Goal: Use online tool/utility: Utilize a website feature to perform a specific function

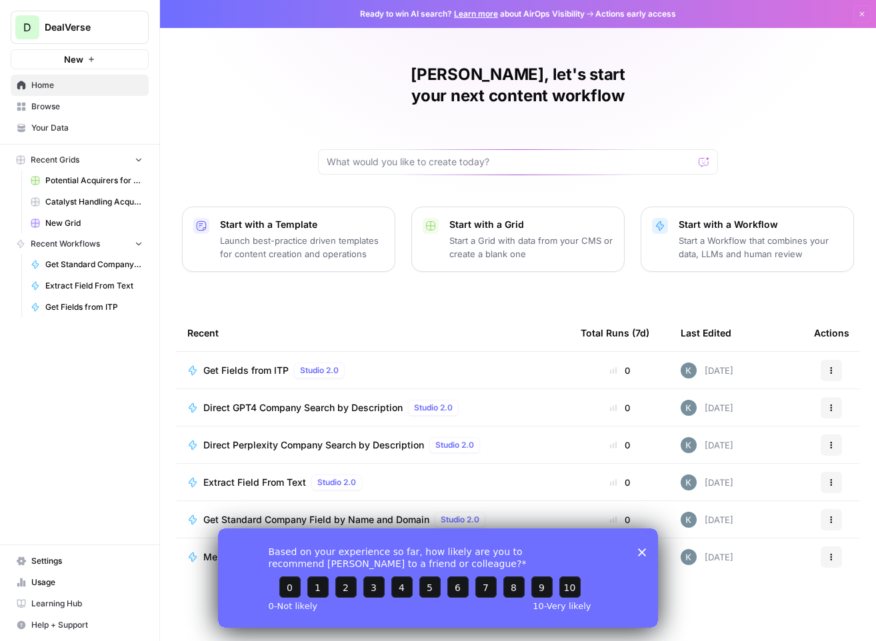
click at [639, 549] on polygon "Close survey" at bounding box center [642, 552] width 8 height 8
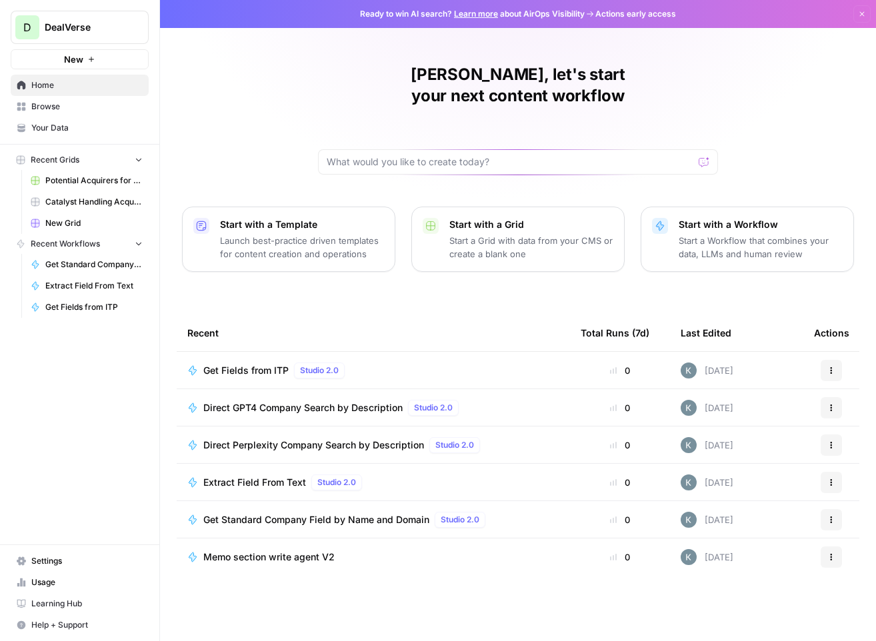
click at [59, 103] on span "Browse" at bounding box center [86, 107] width 111 height 12
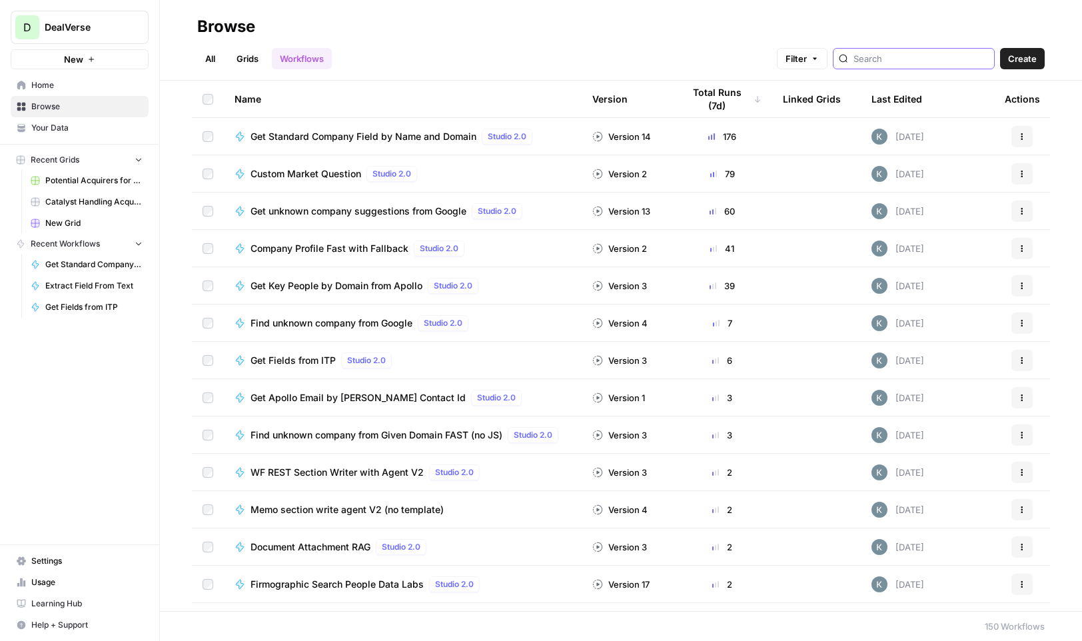
click at [875, 63] on input "search" at bounding box center [921, 58] width 135 height 13
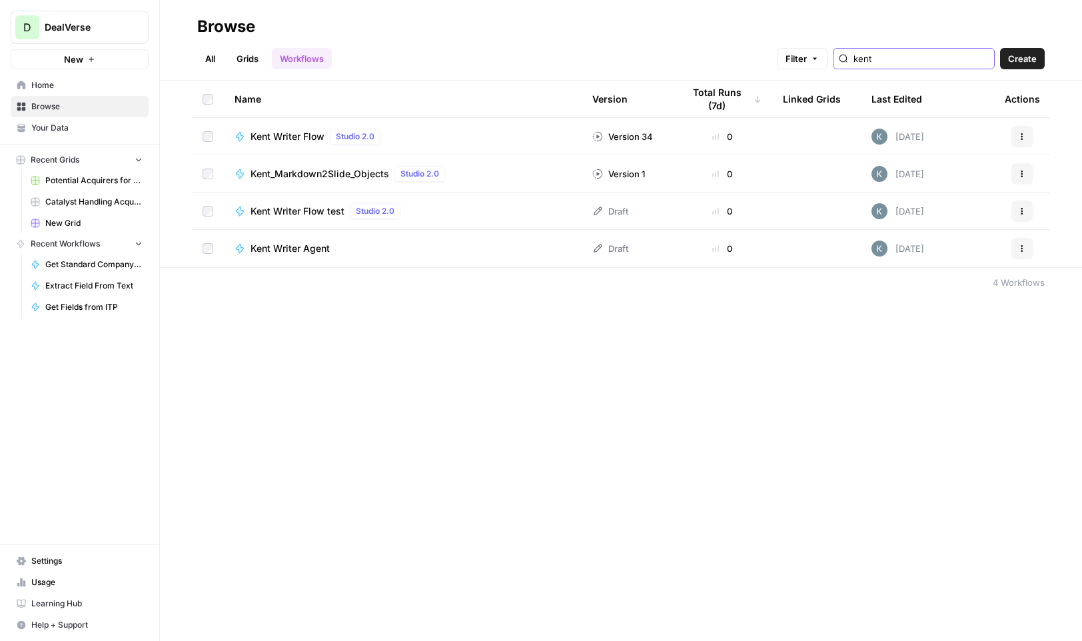
type input "kent"
click at [345, 379] on div "Browse All Grids Workflows Filter kent Create Name Version Total Runs (7d) Link…" at bounding box center [621, 320] width 922 height 641
click at [279, 249] on span "Kent Writer Agent" at bounding box center [290, 248] width 79 height 13
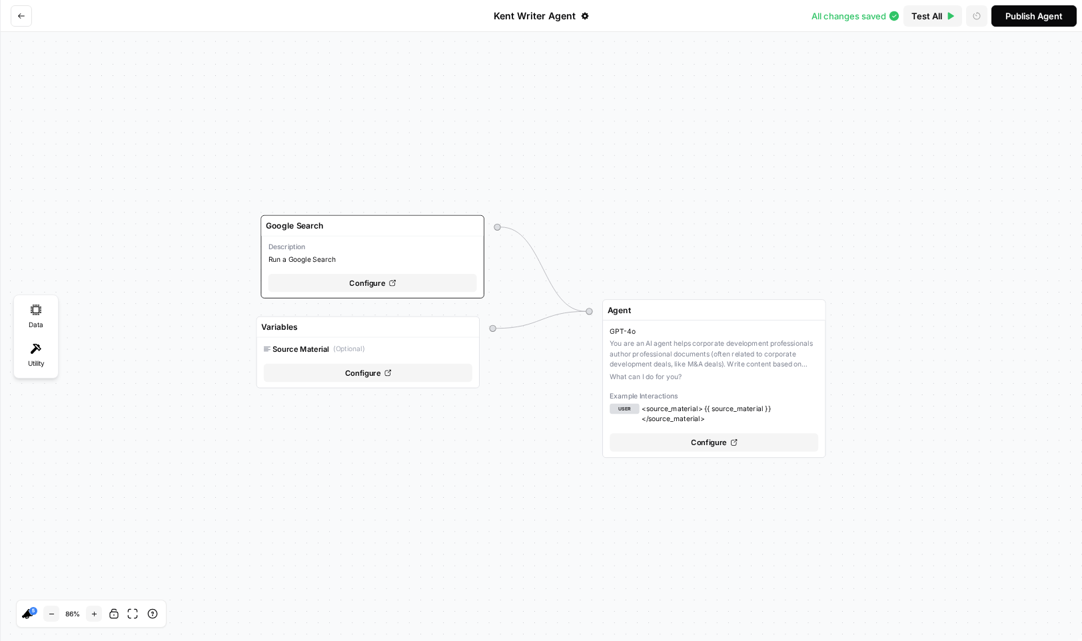
click at [20, 13] on icon "Go back" at bounding box center [21, 15] width 7 height 5
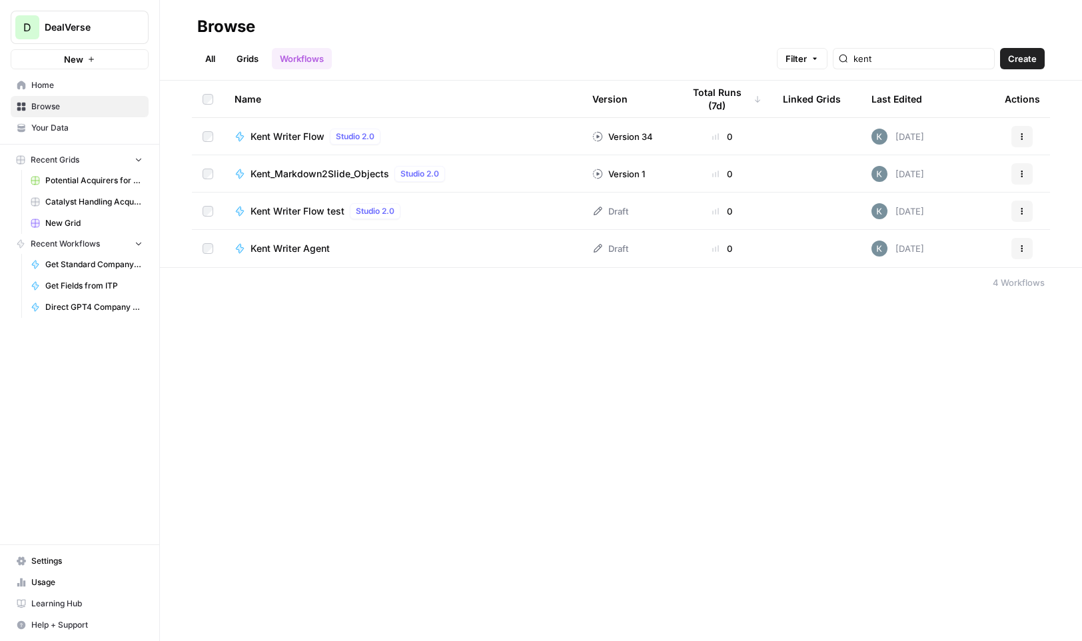
click at [269, 249] on span "Kent Writer Agent" at bounding box center [290, 248] width 79 height 13
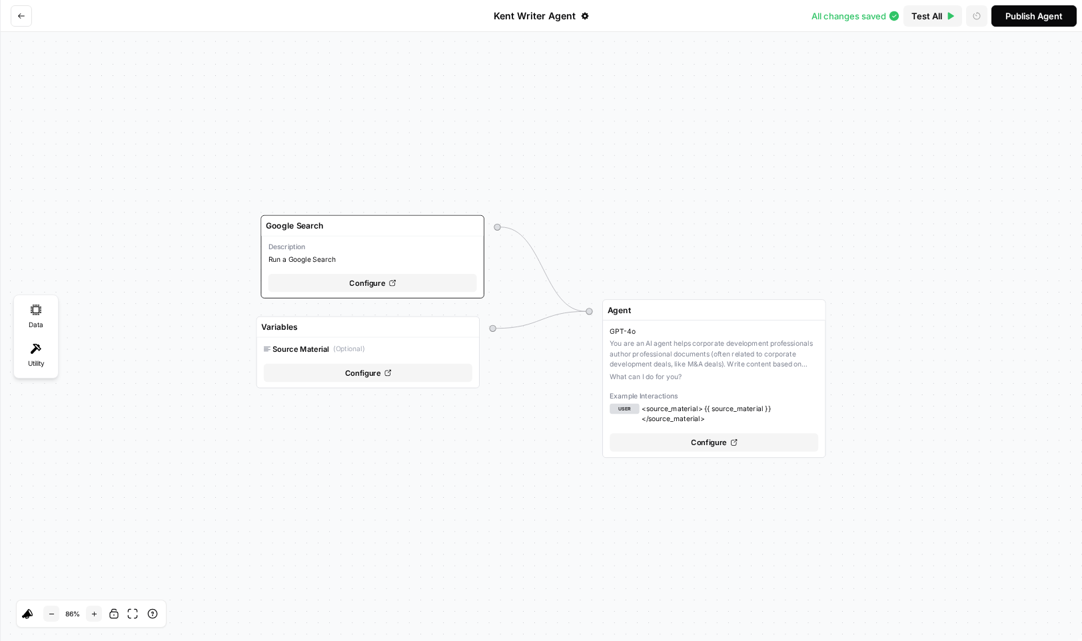
click at [23, 13] on icon "Go back" at bounding box center [21, 16] width 8 height 8
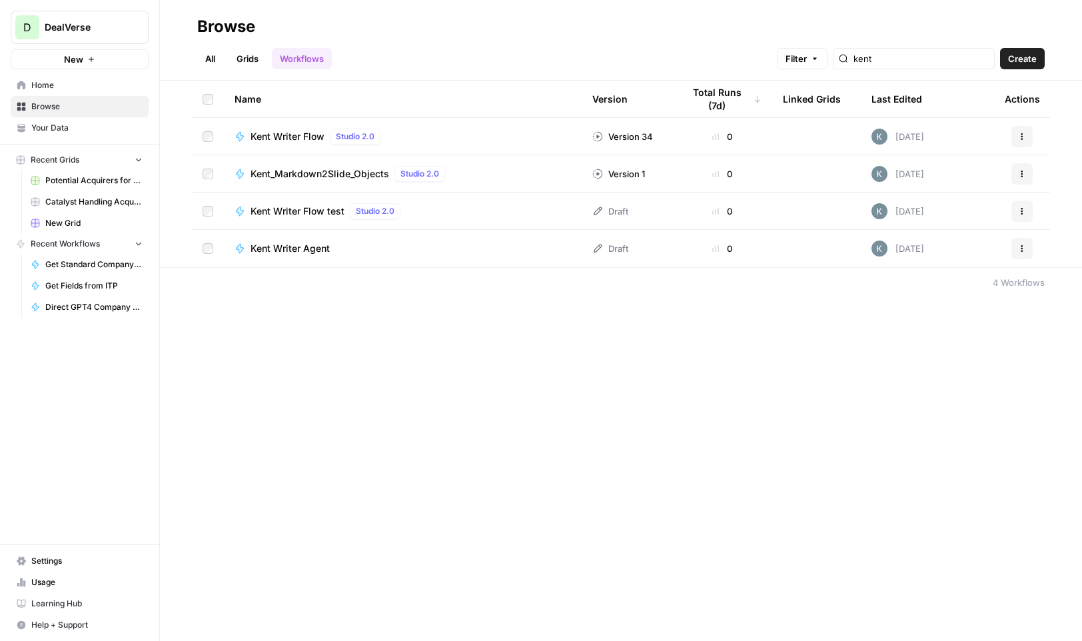
click at [287, 132] on span "Kent Writer Flow" at bounding box center [288, 136] width 74 height 13
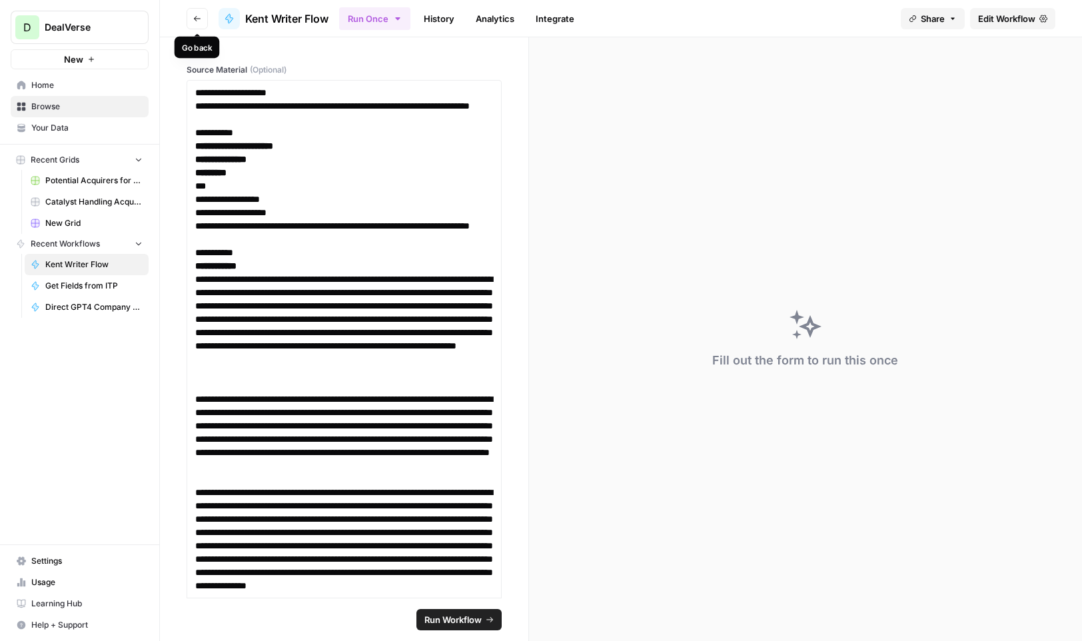
click at [191, 15] on button "Go back" at bounding box center [197, 18] width 21 height 21
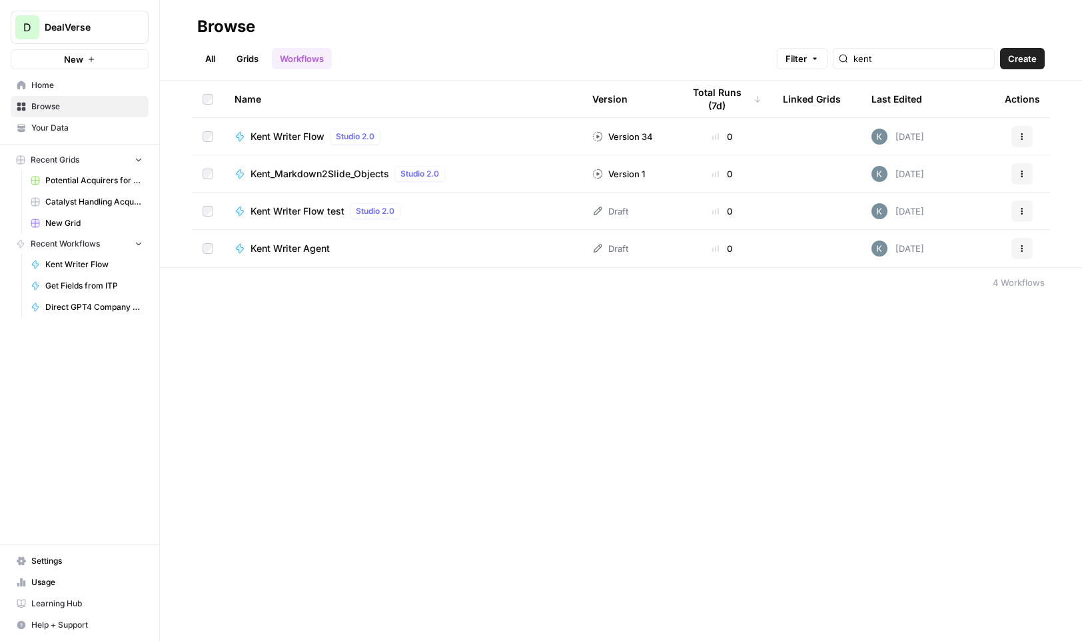
click at [286, 135] on span "Kent Writer Flow" at bounding box center [288, 136] width 74 height 13
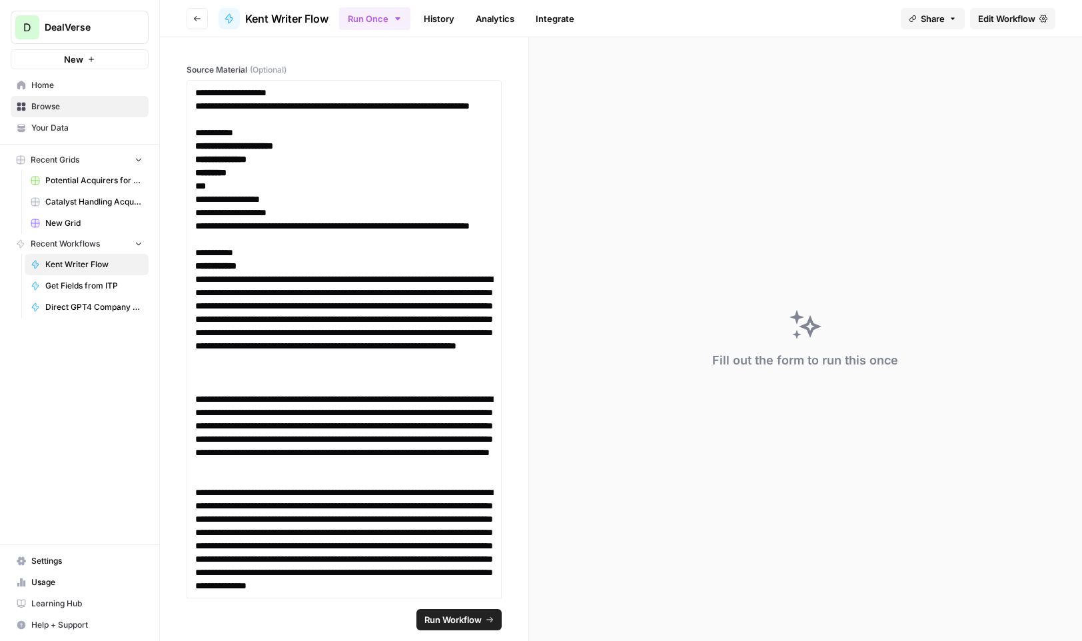
click at [875, 17] on span "Edit Workflow" at bounding box center [1006, 18] width 57 height 13
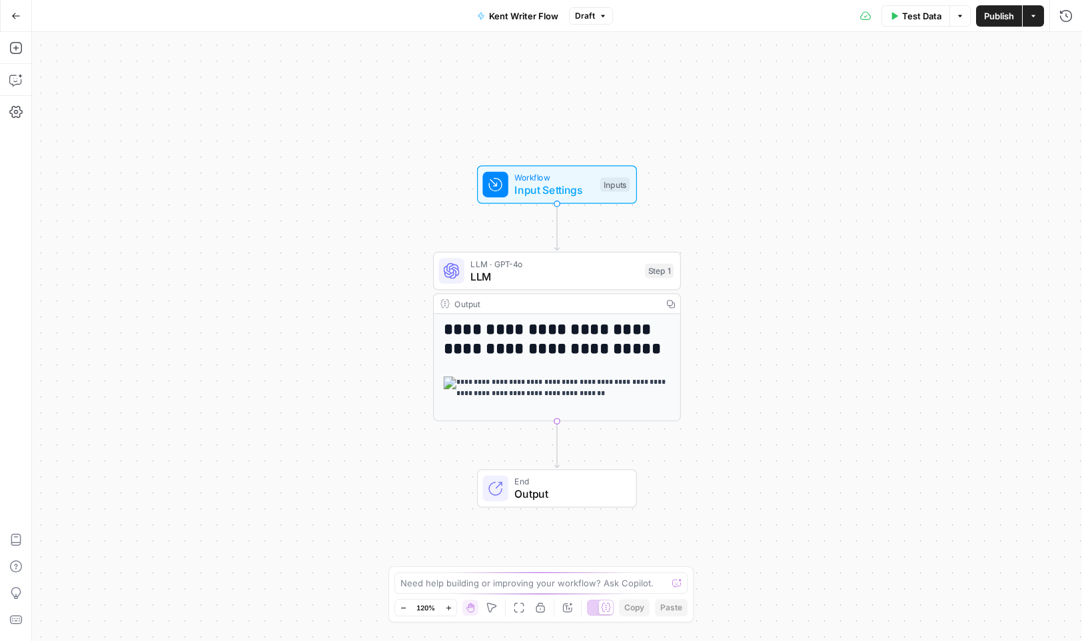
click at [604, 281] on span "LLM" at bounding box center [554, 277] width 168 height 16
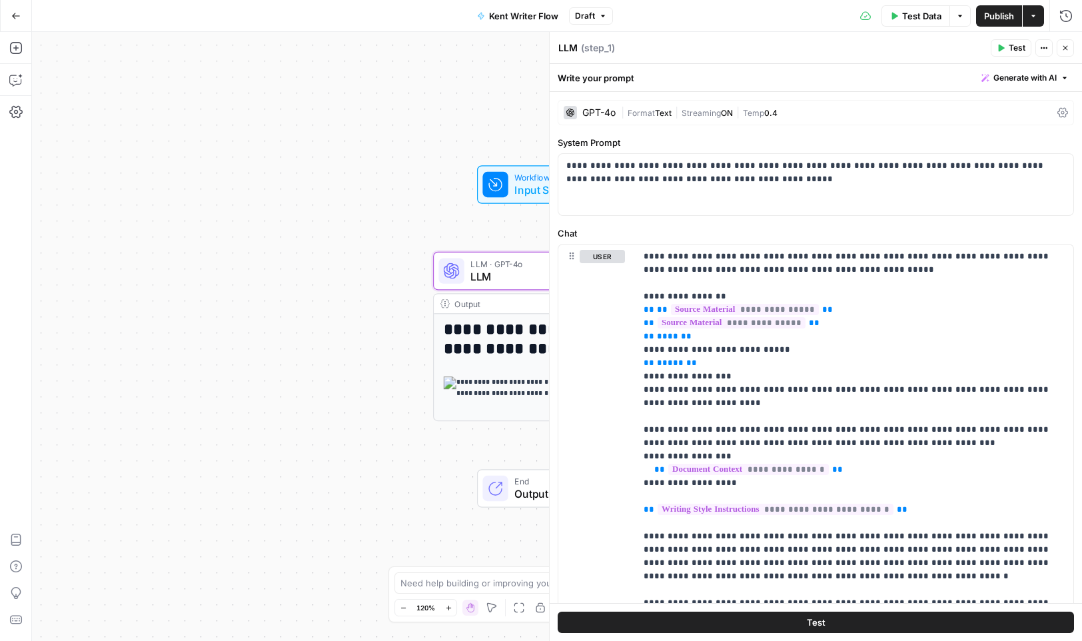
click at [875, 49] on icon "button" at bounding box center [1065, 48] width 5 height 5
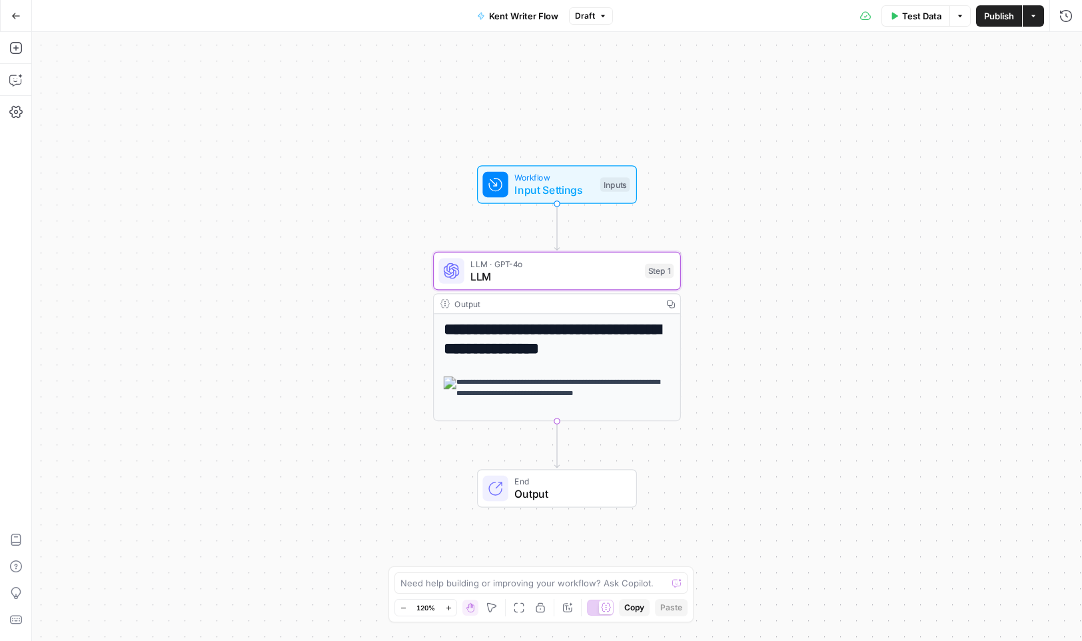
click at [558, 196] on span "Input Settings" at bounding box center [553, 190] width 79 height 16
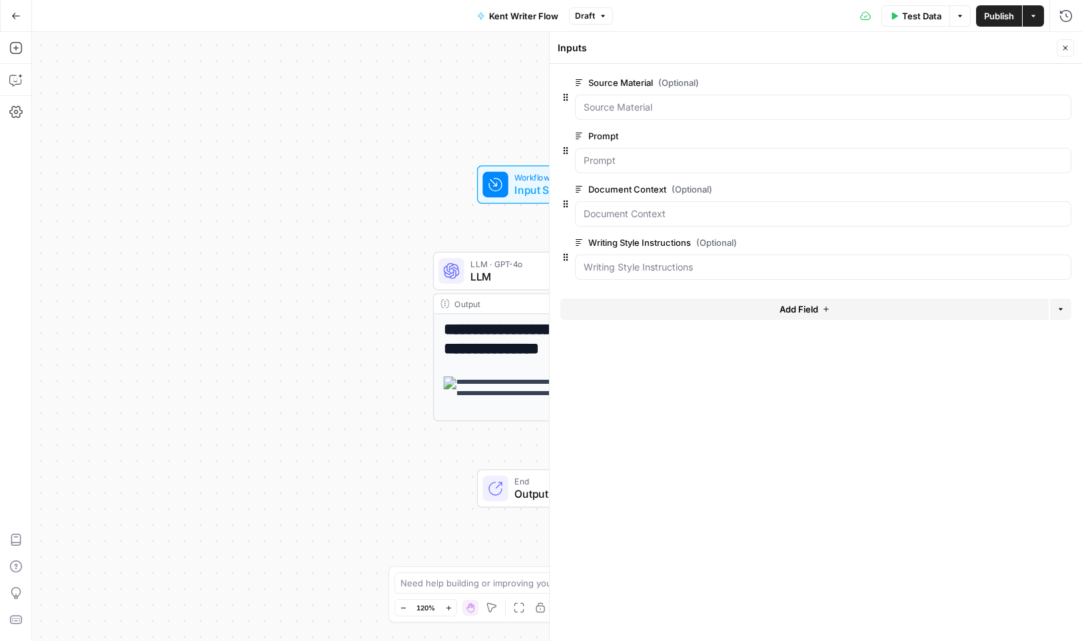
click at [875, 133] on span "edit field" at bounding box center [1021, 136] width 29 height 11
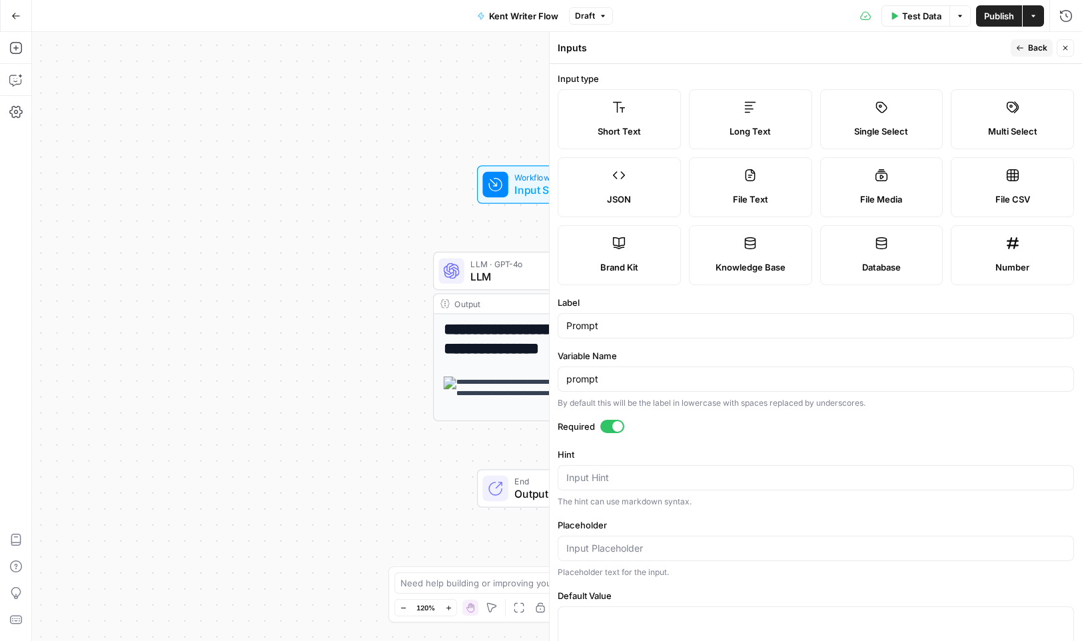
click at [875, 42] on span "Back" at bounding box center [1037, 48] width 19 height 12
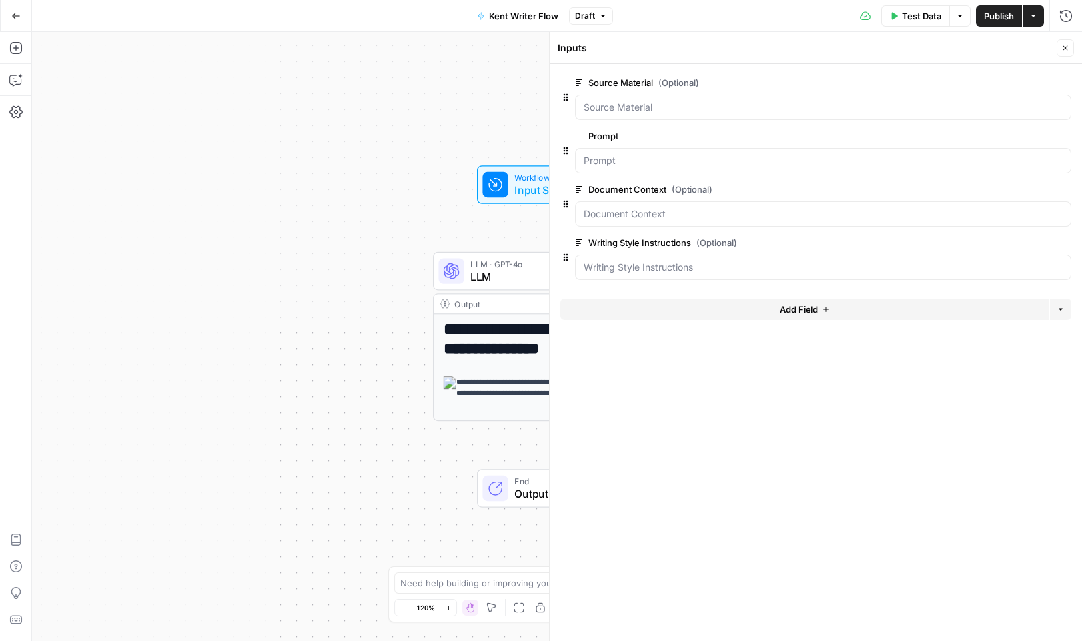
click at [875, 193] on span "edit field" at bounding box center [1021, 189] width 29 height 11
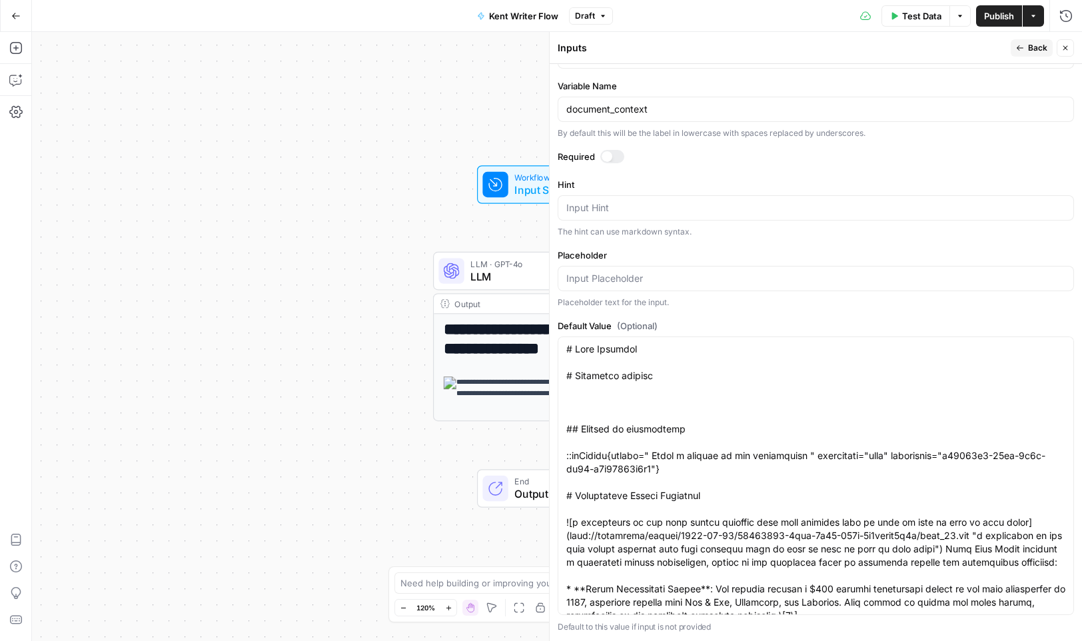
click at [875, 53] on span "Back" at bounding box center [1037, 48] width 19 height 12
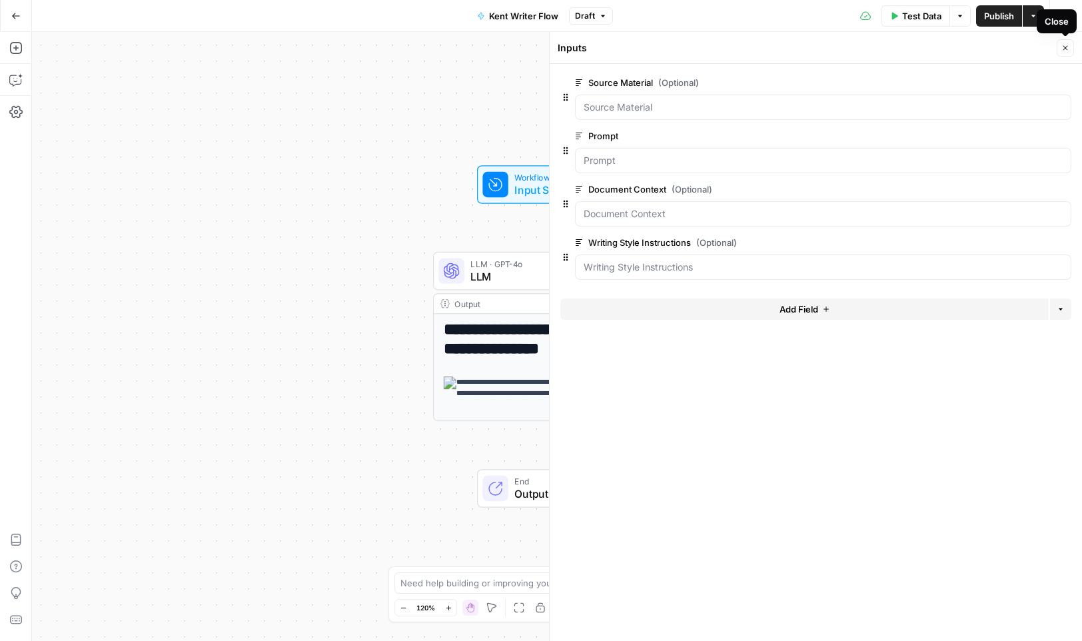
click at [875, 50] on button "Close" at bounding box center [1065, 47] width 17 height 17
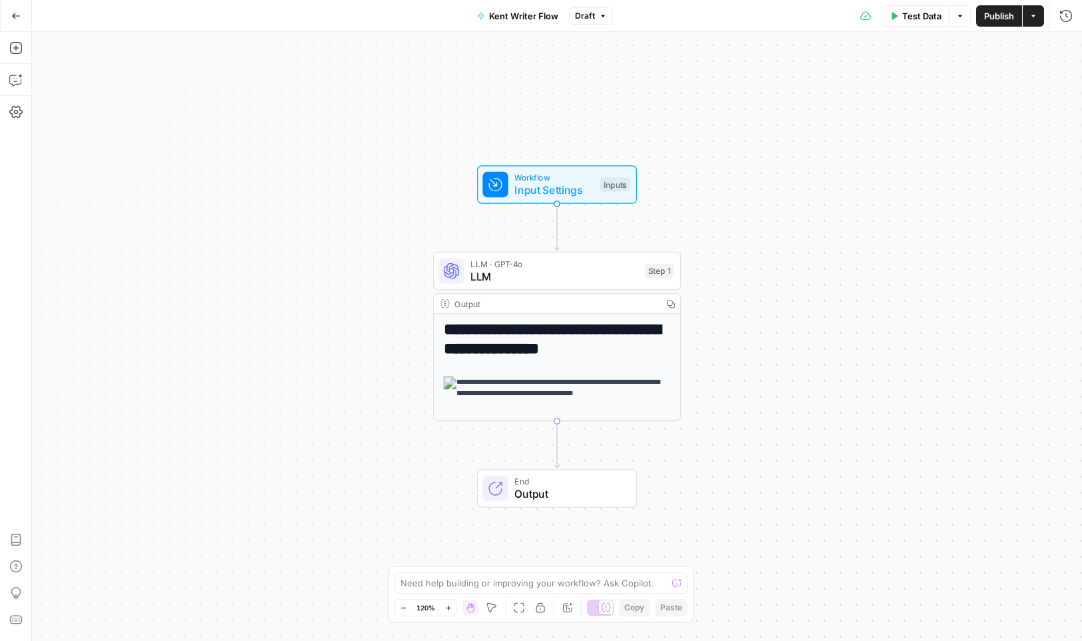
click at [15, 21] on button "Go Back" at bounding box center [16, 16] width 24 height 24
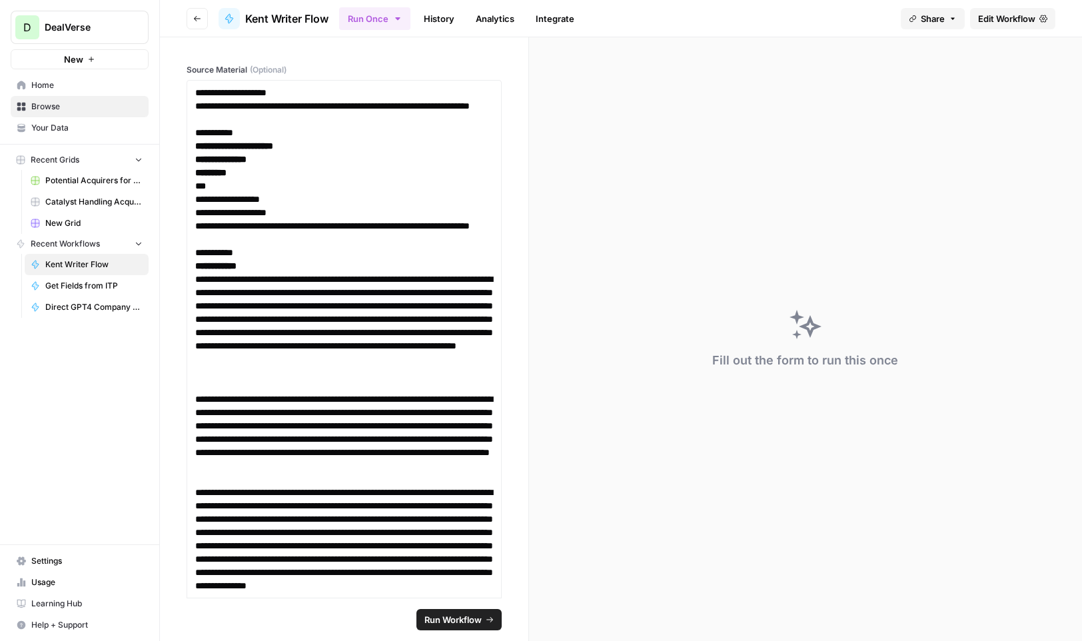
click at [199, 17] on icon "button" at bounding box center [197, 19] width 8 height 8
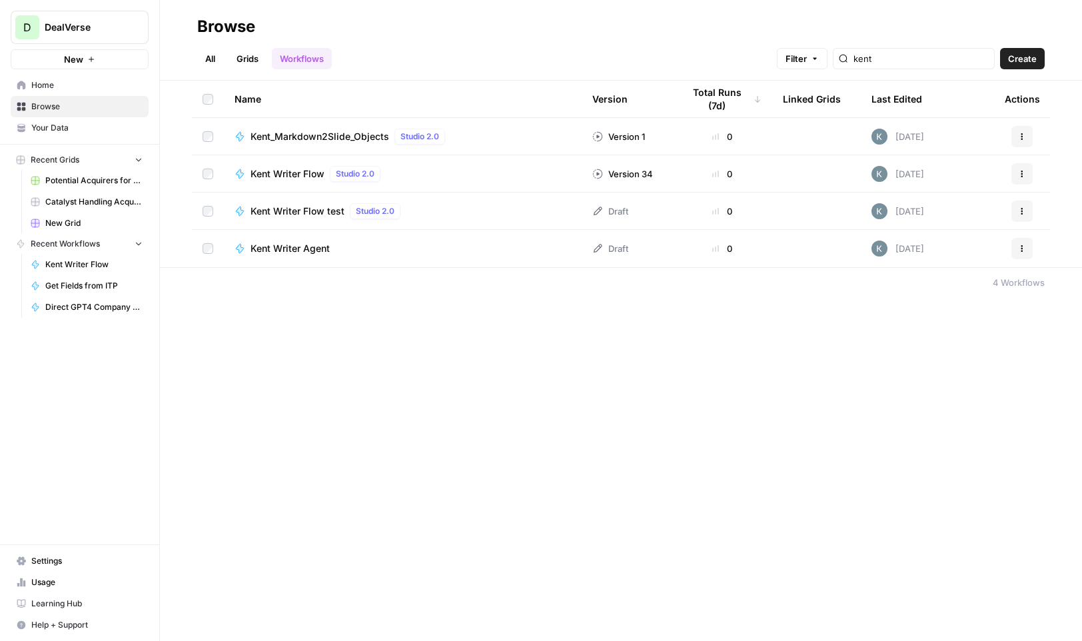
click at [213, 62] on link "All" at bounding box center [210, 58] width 26 height 21
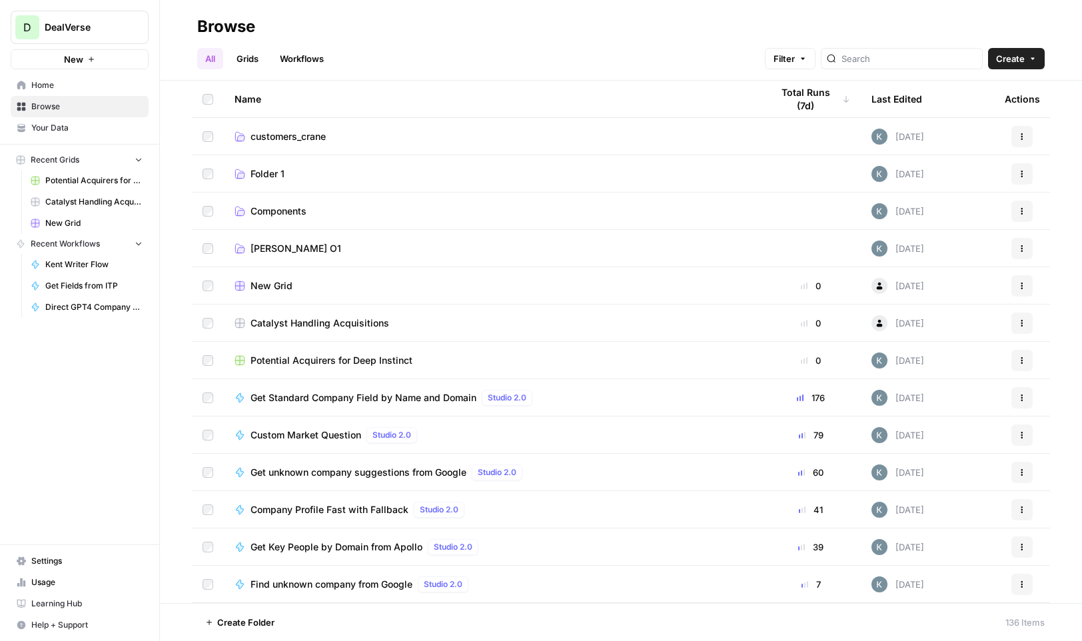
click at [268, 173] on span "Folder 1" at bounding box center [268, 173] width 34 height 13
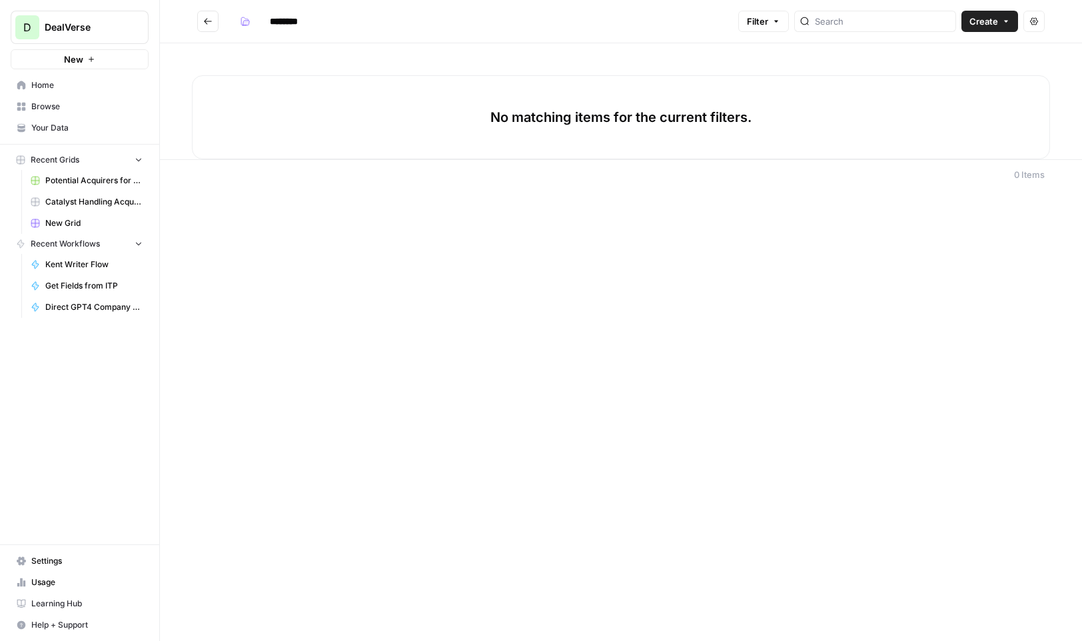
click at [209, 19] on icon "Go back" at bounding box center [207, 21] width 9 height 9
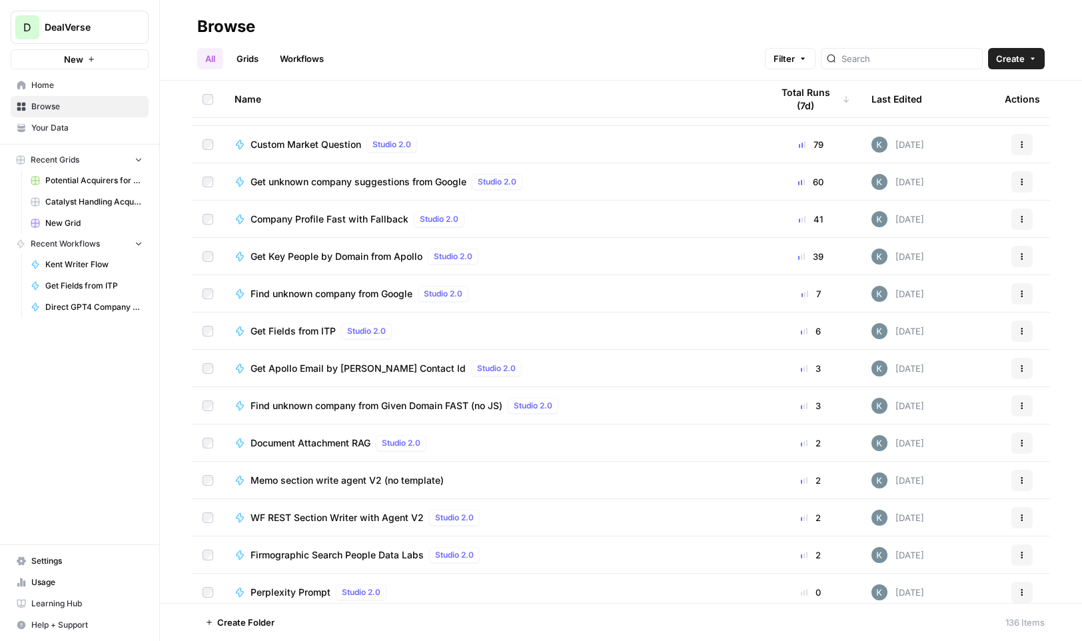
scroll to position [292, 0]
click at [390, 517] on span "WF REST Section Writer with Agent V2" at bounding box center [337, 516] width 173 height 13
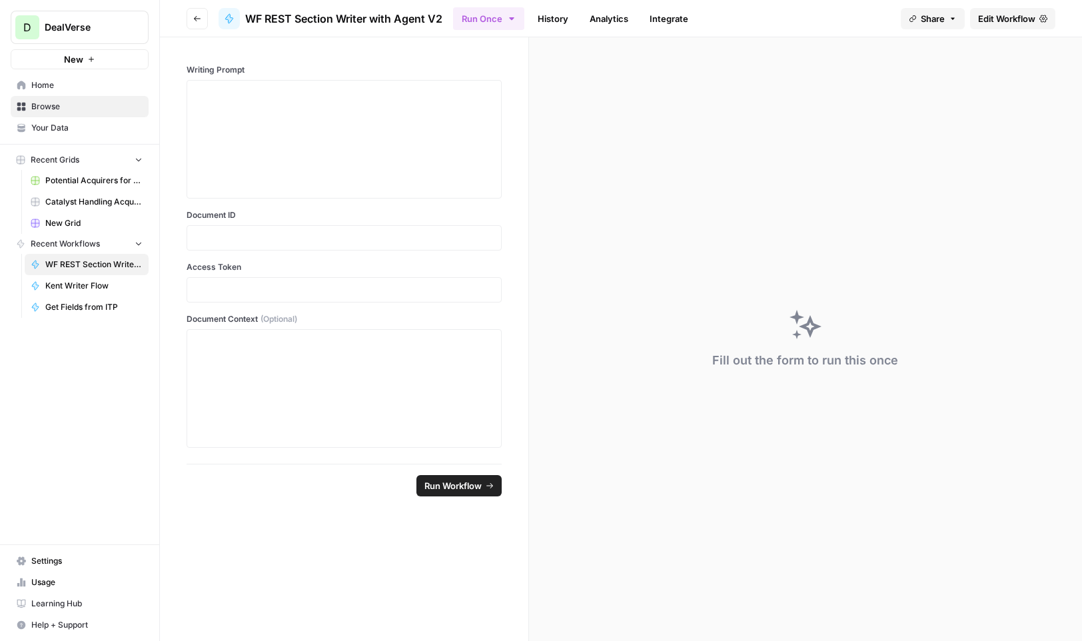
click at [555, 14] on link "History" at bounding box center [553, 18] width 47 height 21
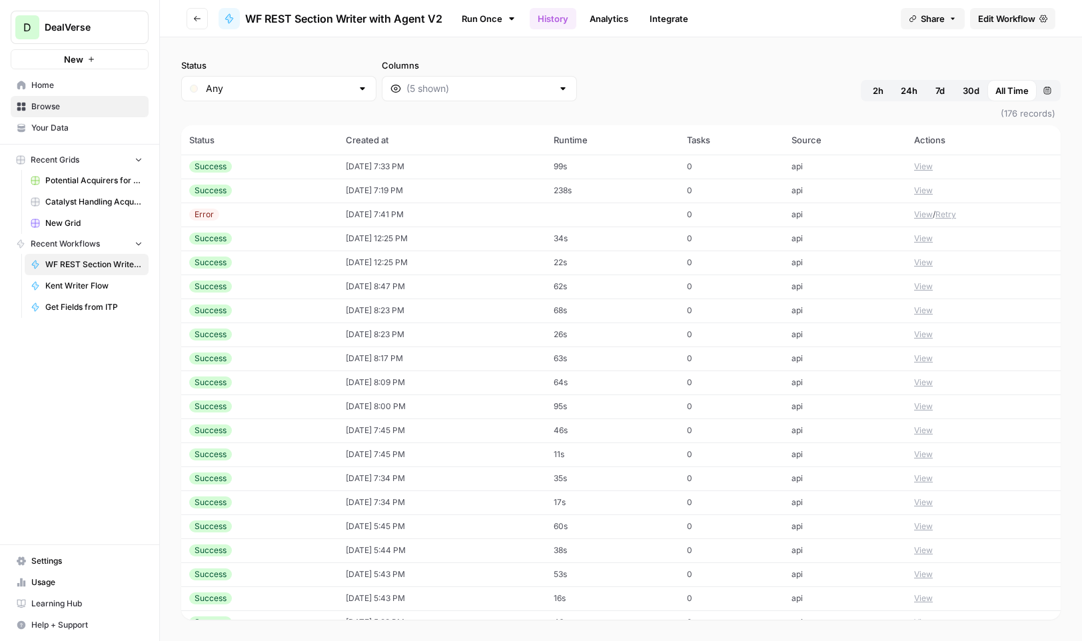
click at [245, 165] on div "Success" at bounding box center [259, 167] width 141 height 12
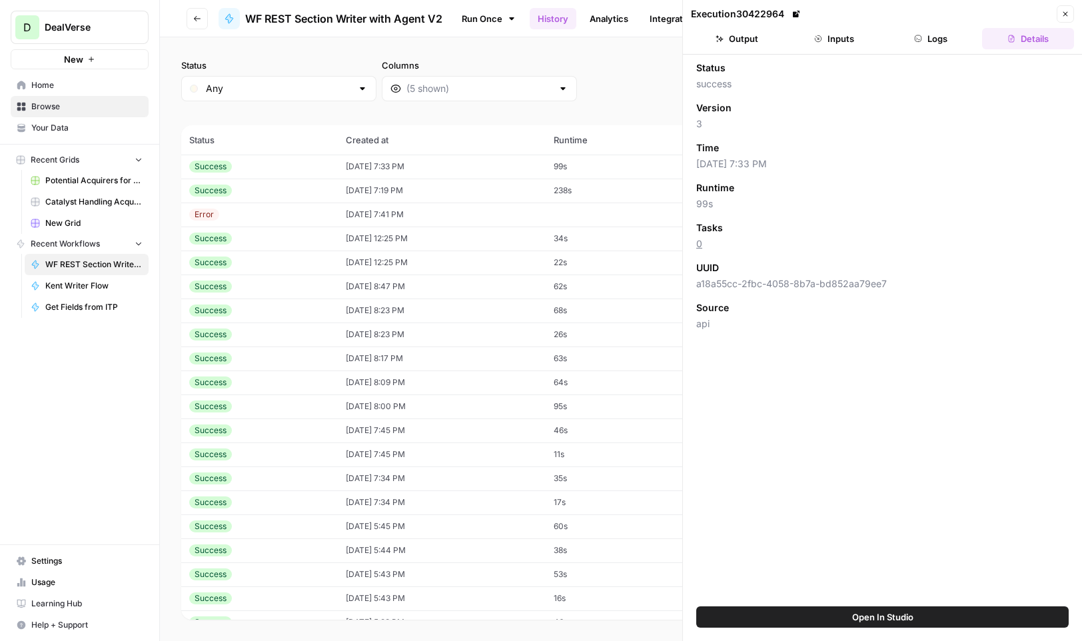
click at [836, 33] on button "Inputs" at bounding box center [834, 38] width 92 height 21
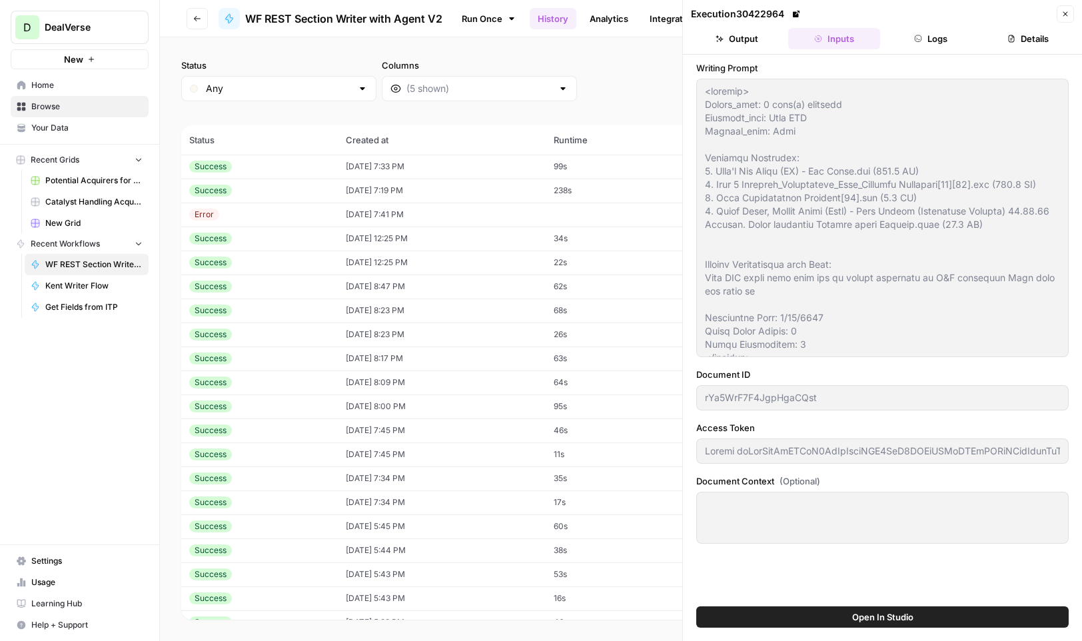
click at [243, 281] on div "Success" at bounding box center [259, 287] width 141 height 12
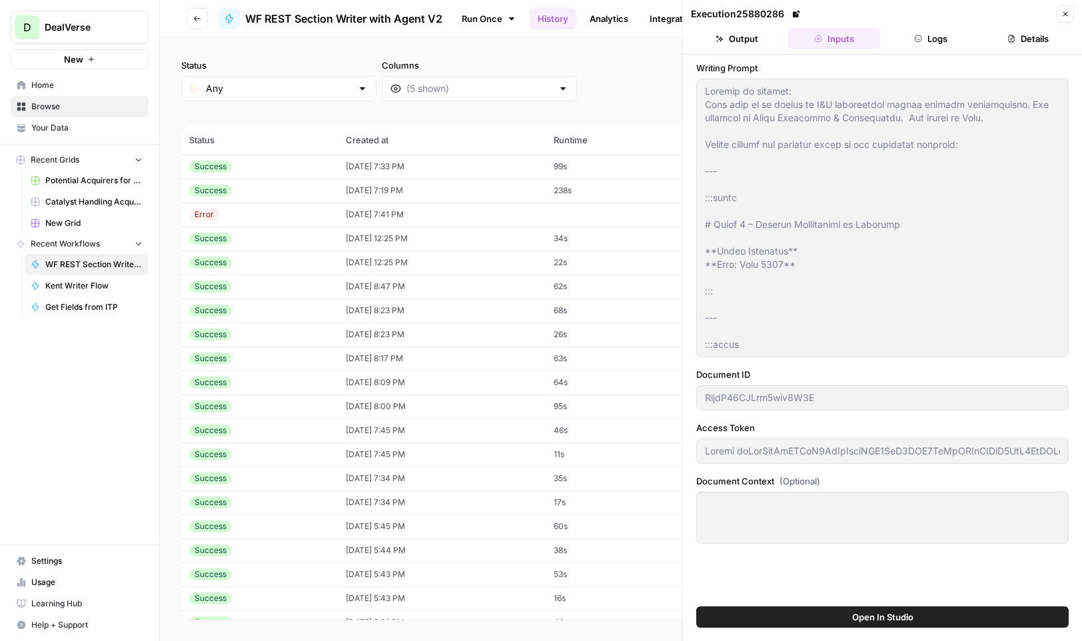
click at [251, 310] on div "Success" at bounding box center [259, 311] width 141 height 12
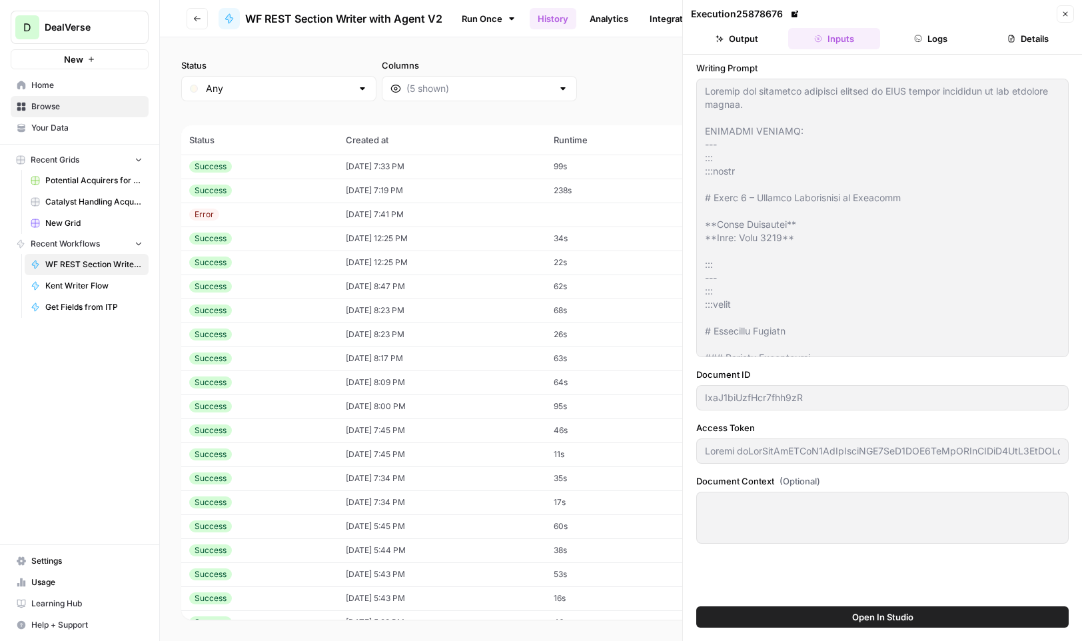
click at [247, 358] on div "Success" at bounding box center [259, 358] width 141 height 12
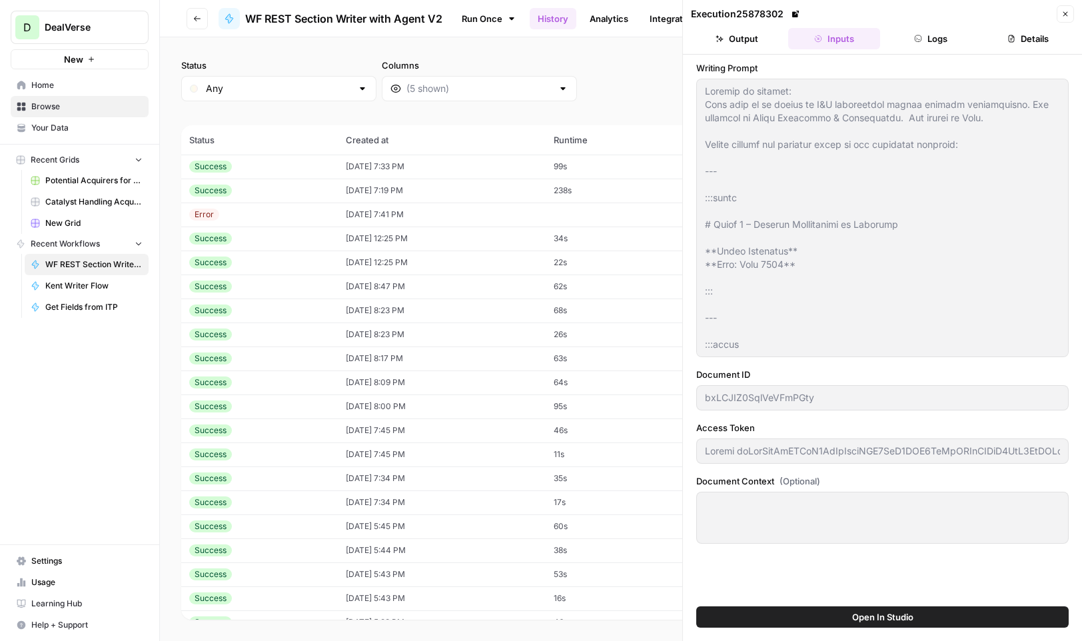
click at [246, 461] on td "Success" at bounding box center [259, 454] width 157 height 24
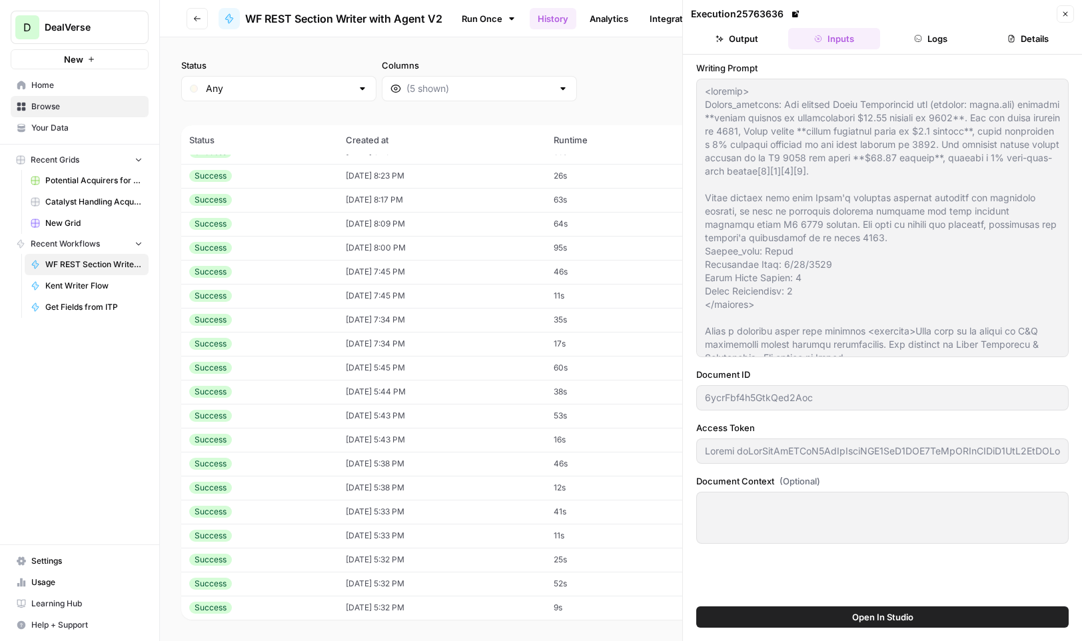
scroll to position [522, 0]
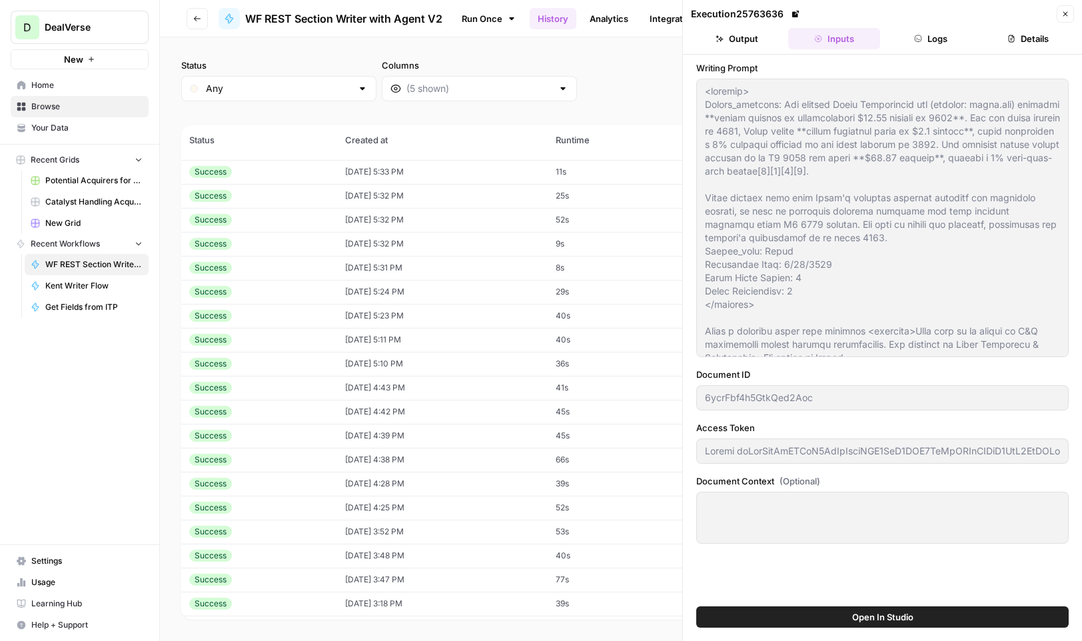
click at [253, 485] on div "Success" at bounding box center [259, 484] width 140 height 12
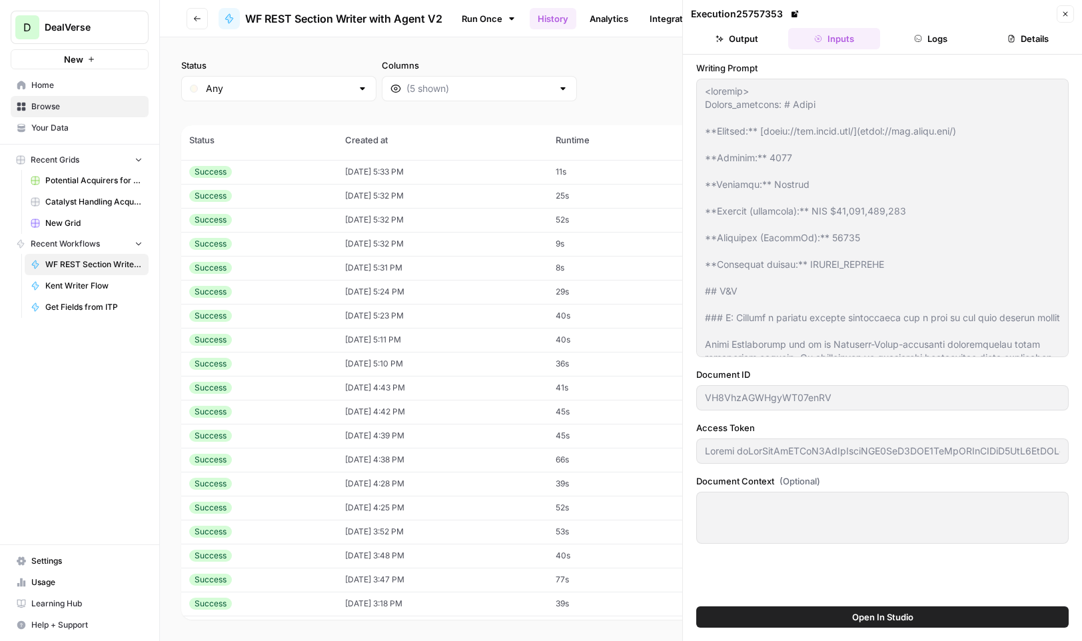
scroll to position [1002, 0]
click at [253, 485] on div "Success" at bounding box center [259, 484] width 140 height 12
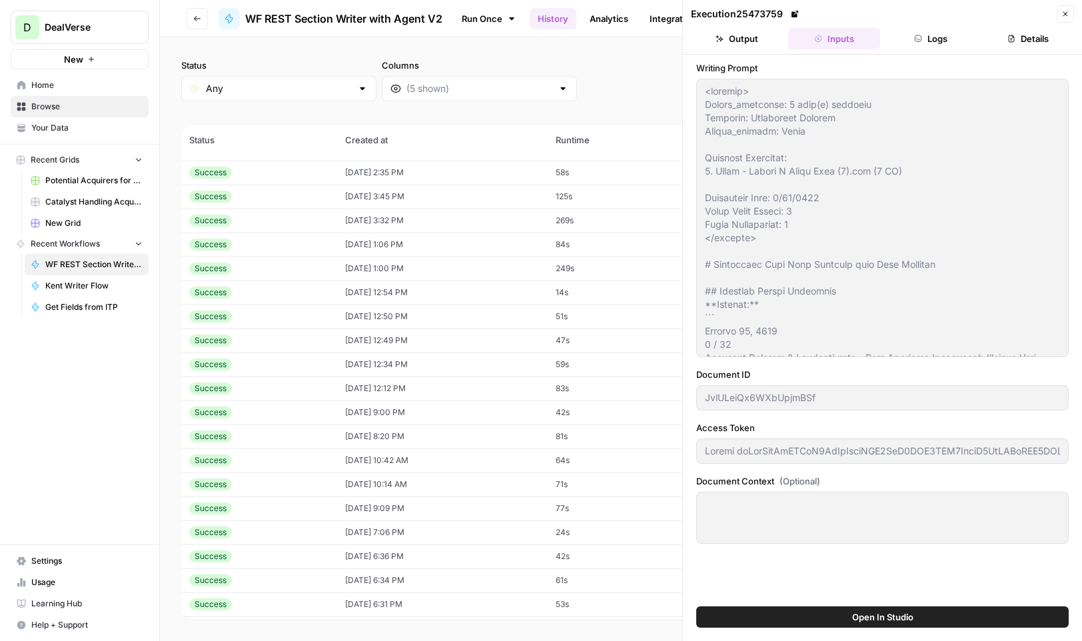
scroll to position [1099, 0]
click at [253, 485] on div "Success" at bounding box center [259, 483] width 140 height 12
click at [247, 535] on div "Success" at bounding box center [259, 531] width 140 height 12
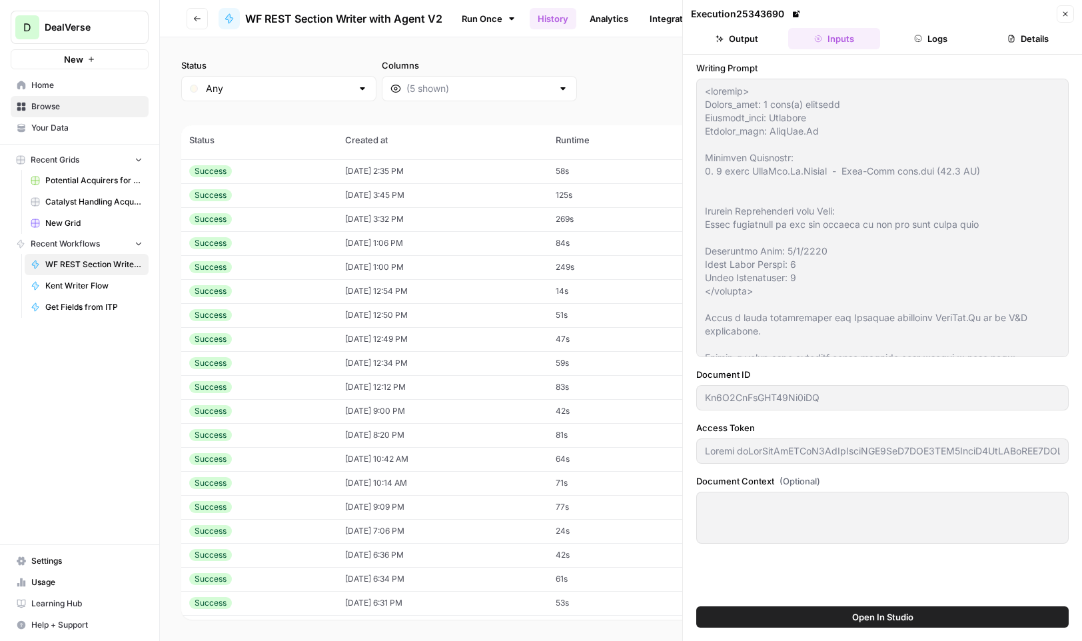
click at [249, 508] on div "Success" at bounding box center [259, 507] width 140 height 12
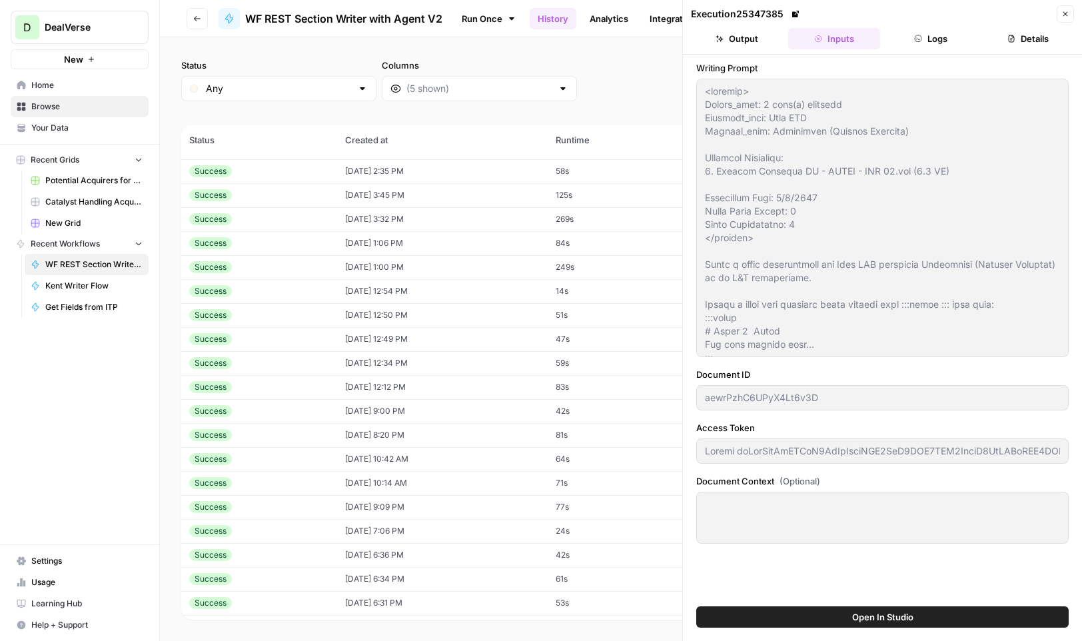
click at [249, 480] on div "Success" at bounding box center [259, 483] width 140 height 12
type textarea "<context> Source_docs: 1 file(s) attached Acquirer_name: Kent PLC Company_name:…"
type input "RTbJ4vh6urkyFcrLE8Tc"
type input "[AUTH_TOKEN]_UbelkOMLHkldzkStHO7Rg7qUgz0YqPig7MvXFRADlIejqKvZVZrUx2-wYuhHfYOKXd…"
click at [249, 498] on td "Success" at bounding box center [259, 507] width 156 height 24
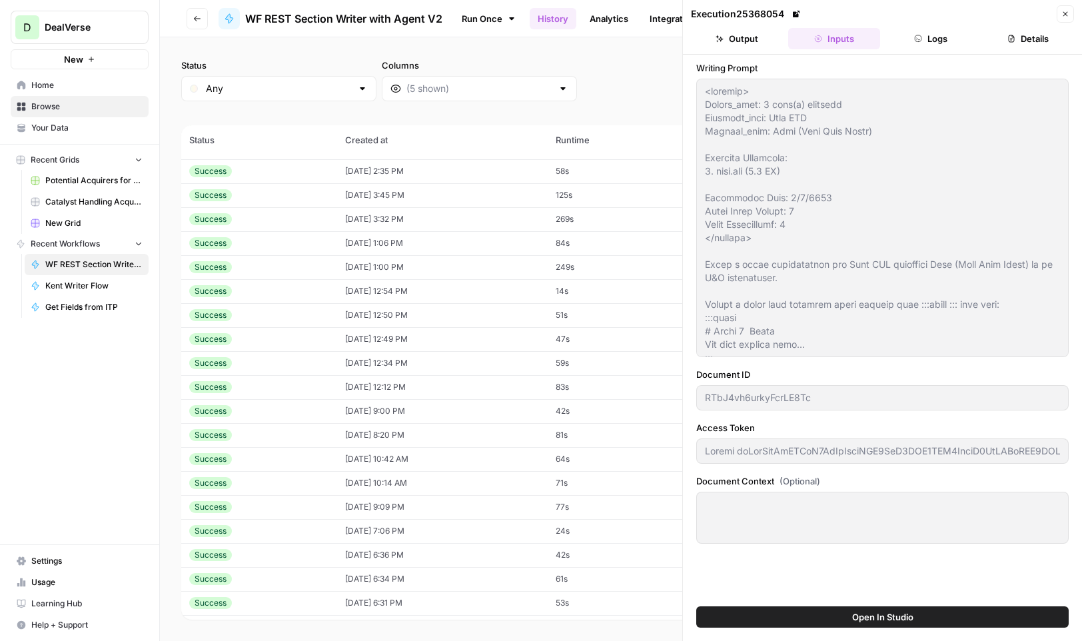
type textarea "<context> Source_docs: 1 file(s) attached Acquirer_name: Kent PLC Company_name:…"
type input "aewrPzhC6UPyX4Lt6v3D"
type input "[AUTH_TOKEN]-JwqfqSHK4V0ovXUhITfYjiGyBaHD-Sthm-1QPYgyK4h_BRdVS2awr8DT809QyIYq1q…"
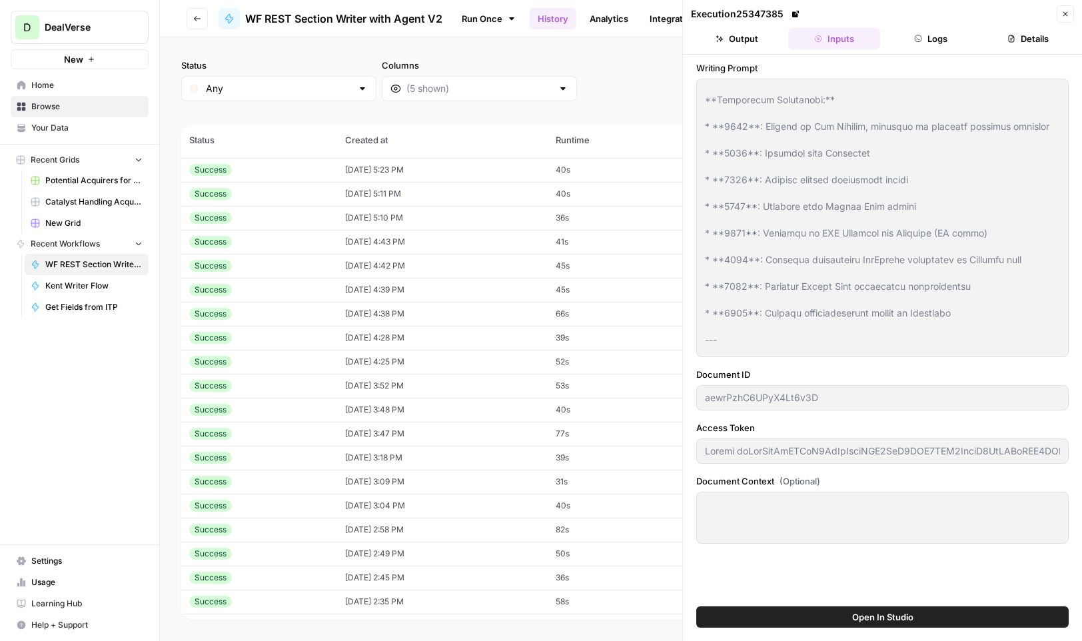
scroll to position [1027, 0]
click at [235, 274] on td "Success" at bounding box center [259, 267] width 156 height 24
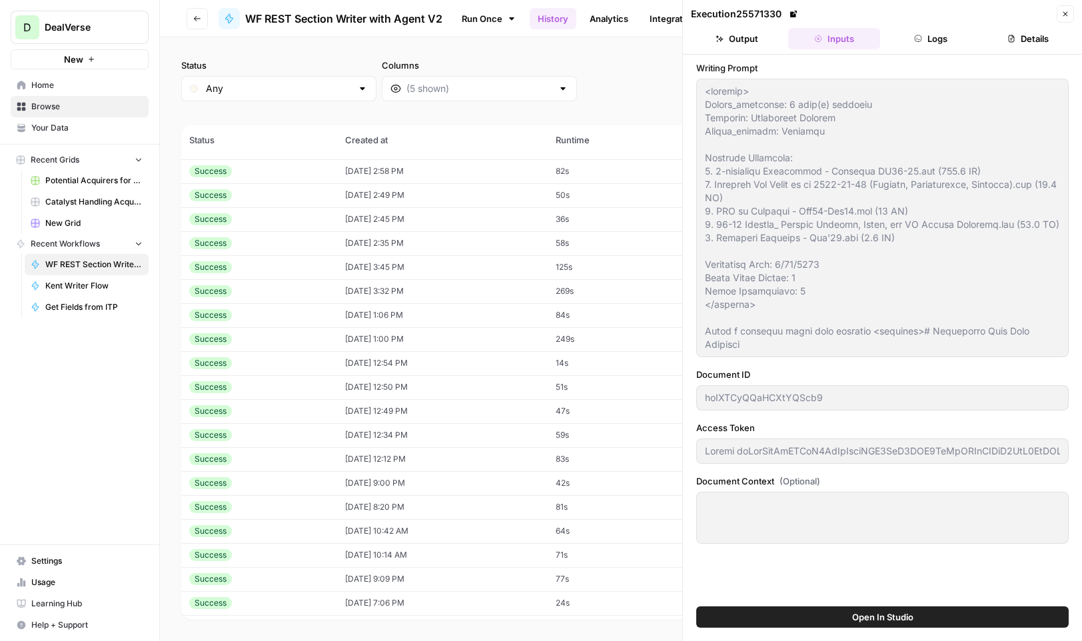
click at [237, 307] on td "Success" at bounding box center [259, 315] width 156 height 24
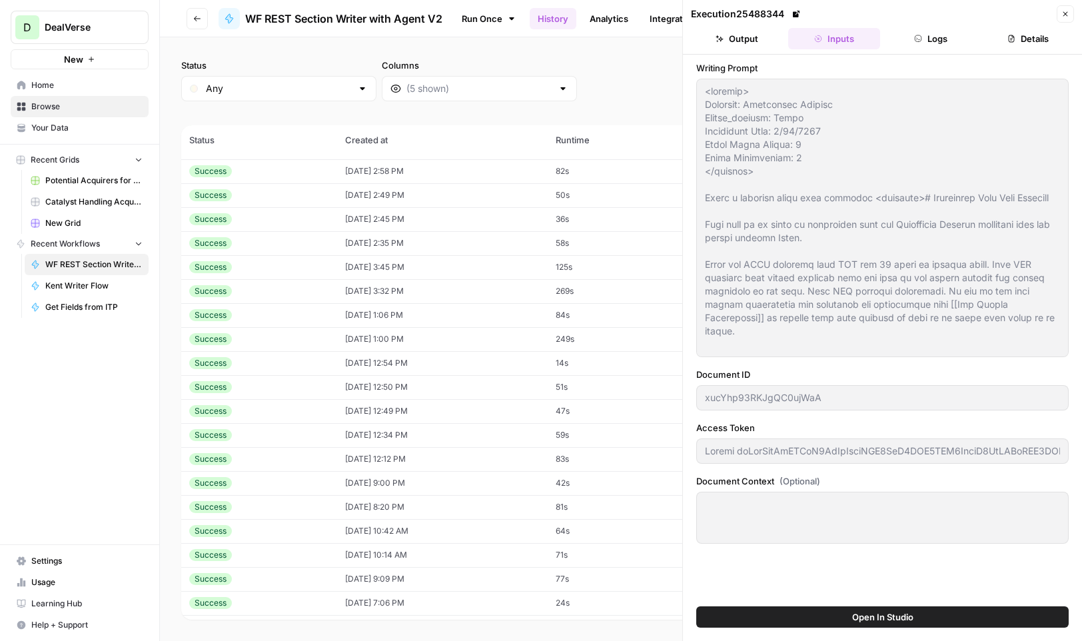
click at [232, 358] on div "Success" at bounding box center [259, 363] width 140 height 12
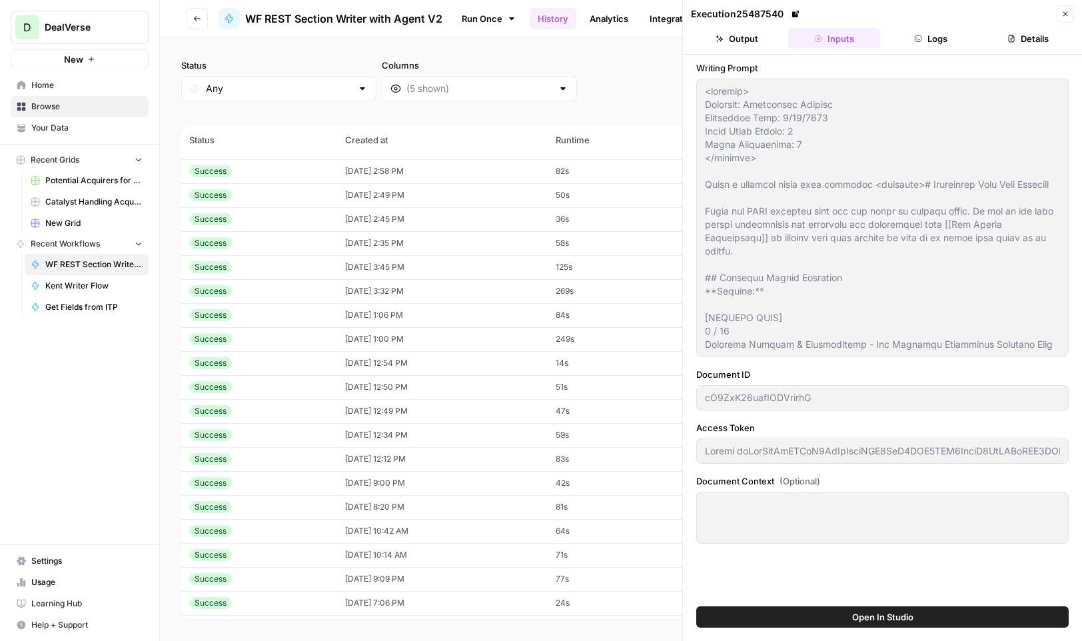
click at [239, 412] on div "Success" at bounding box center [259, 411] width 140 height 12
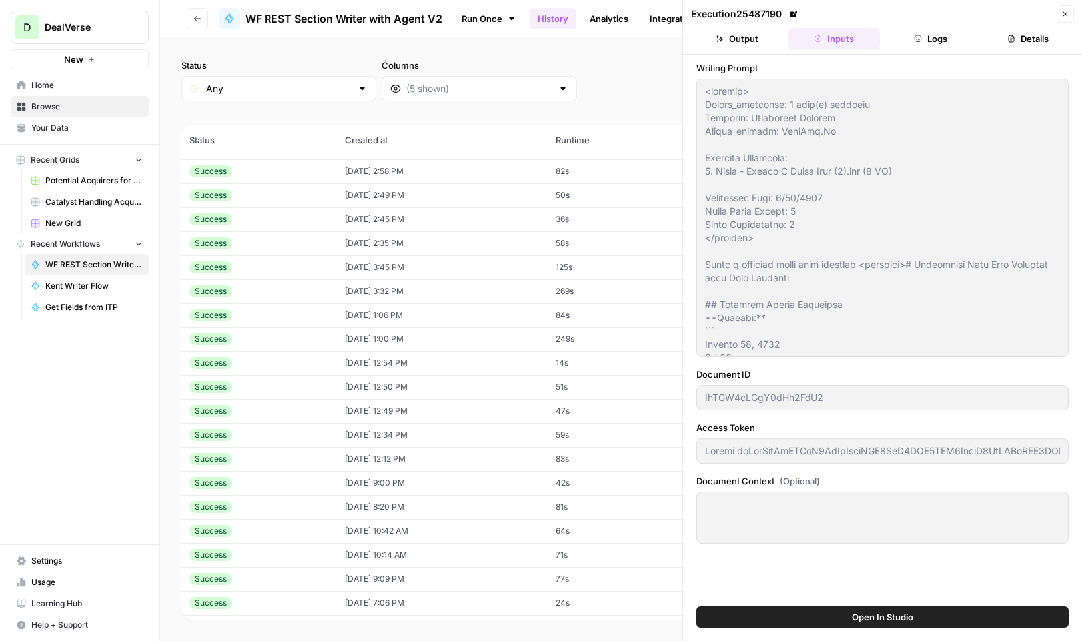
click at [231, 460] on div "Success" at bounding box center [210, 459] width 43 height 12
type input "JvlULeiQx6WXbUpjmBSf"
type input "[AUTH_TOKEN]-8gGqmFDq5yVY57bpqFOl02QFL9TjzUK1v6eANLi1MypicO18DNPbQFZgGnbjLh6VSy…"
type textarea "<context> Source_documents: 1 file(s) attached Investor: Structural Capital Tar…"
click at [221, 531] on div "Success" at bounding box center [210, 531] width 43 height 12
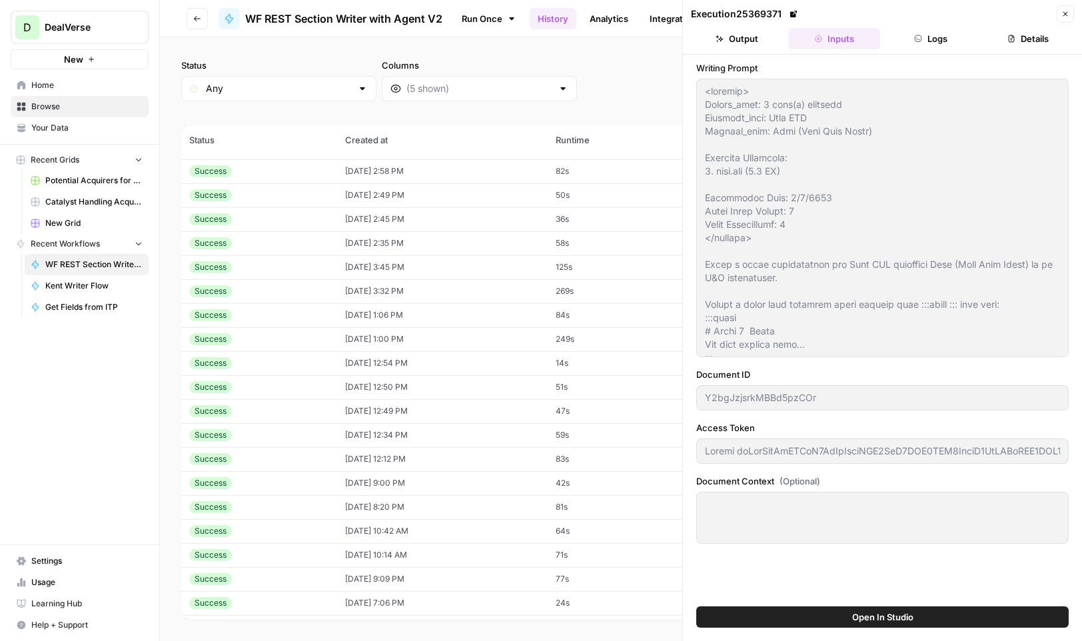
click at [213, 557] on div "Success" at bounding box center [210, 555] width 43 height 12
type input "RTbJ4vh6urkyFcrLE8Tc"
type input "[AUTH_TOKEN]_UbelkOMLHkldzkStHO7Rg7qUgz0YqPig7MvXFRADlIejqKvZVZrUx2-wYuhHfYOKXd…"
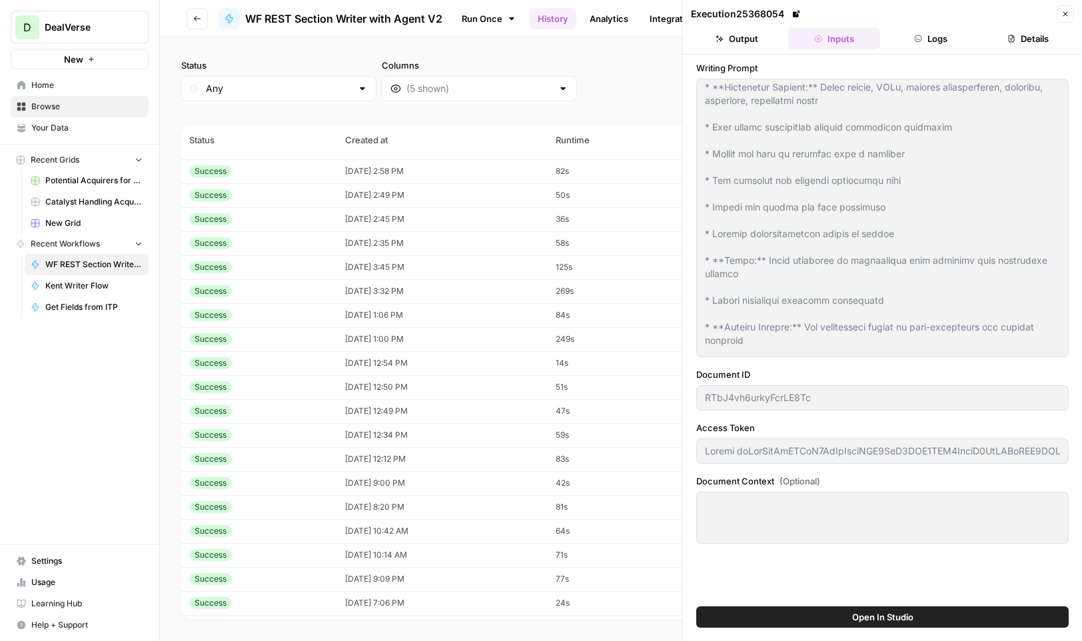
scroll to position [8569, 0]
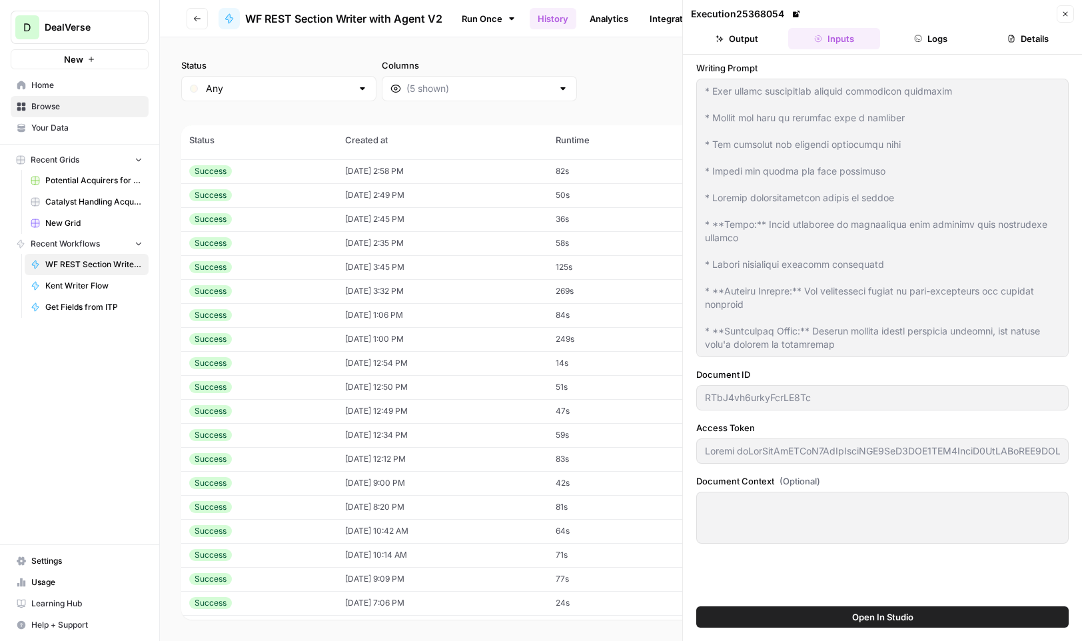
click at [279, 442] on td "Success" at bounding box center [259, 435] width 156 height 24
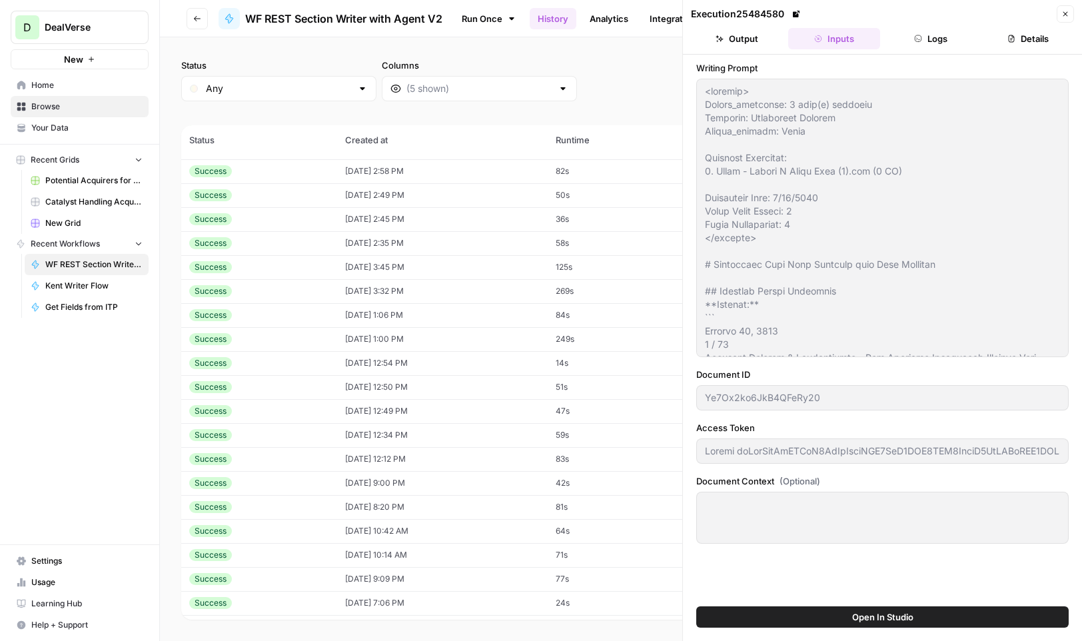
click at [259, 485] on div "Success" at bounding box center [259, 483] width 140 height 12
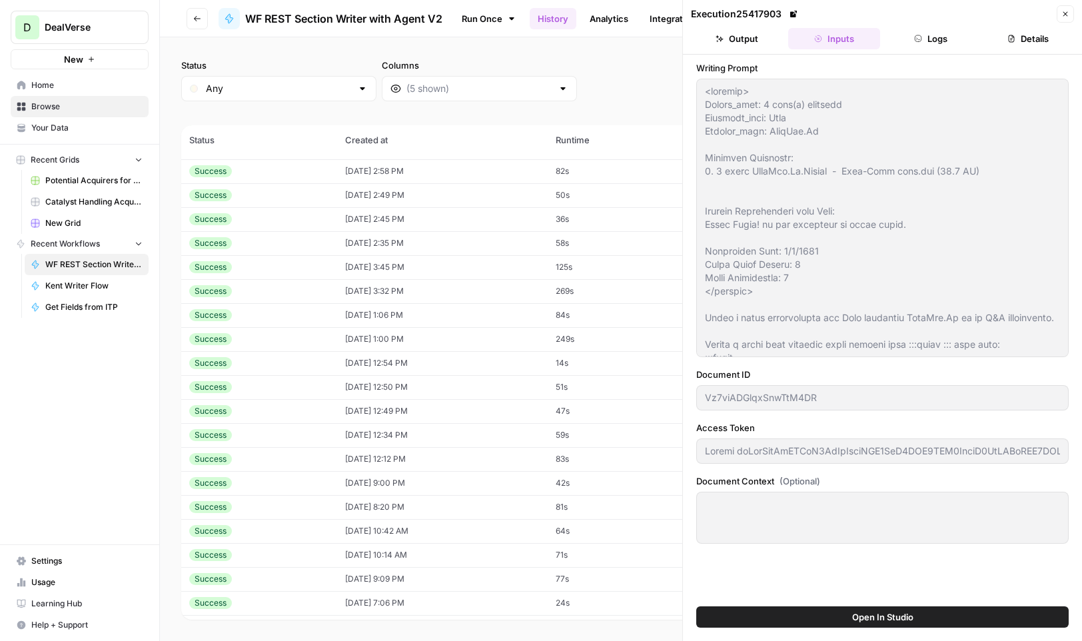
click at [201, 15] on icon "button" at bounding box center [197, 19] width 8 height 8
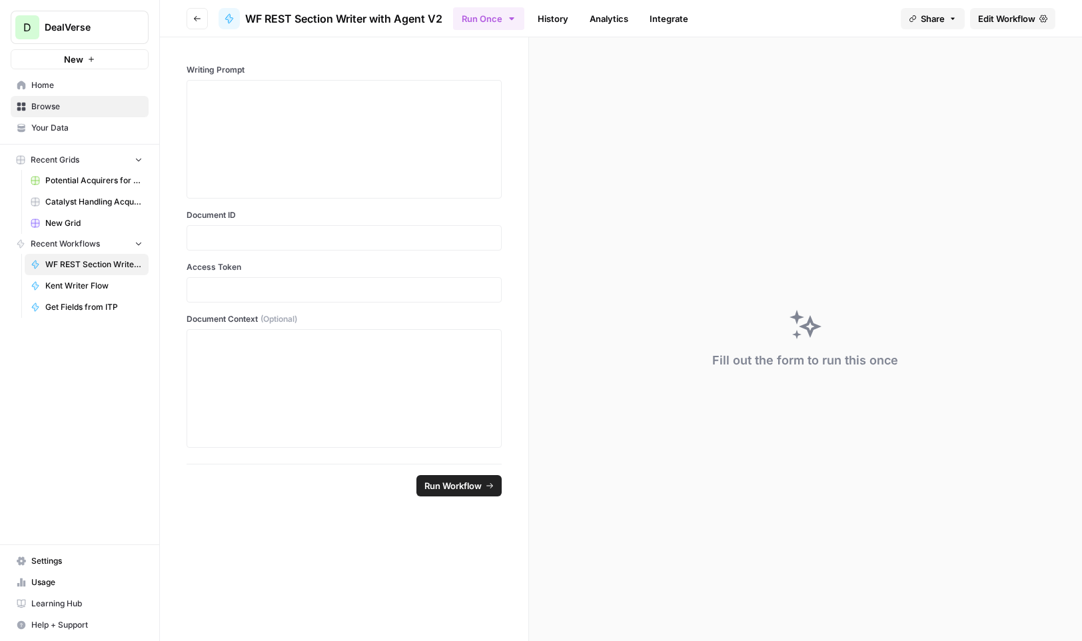
click at [201, 15] on icon "button" at bounding box center [197, 19] width 8 height 8
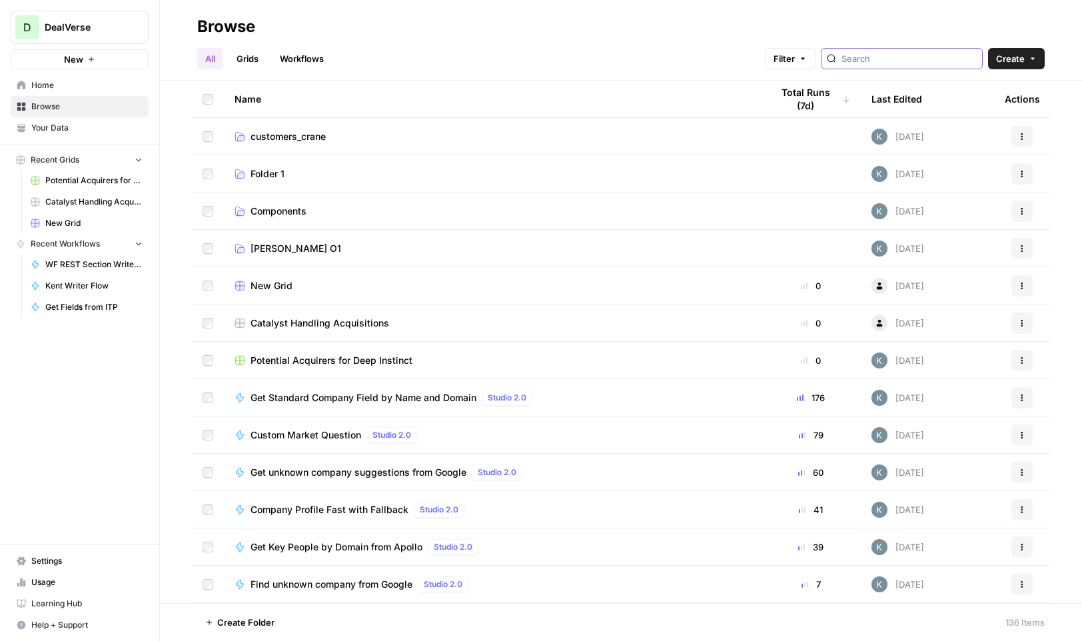
click at [875, 57] on input "search" at bounding box center [909, 58] width 135 height 13
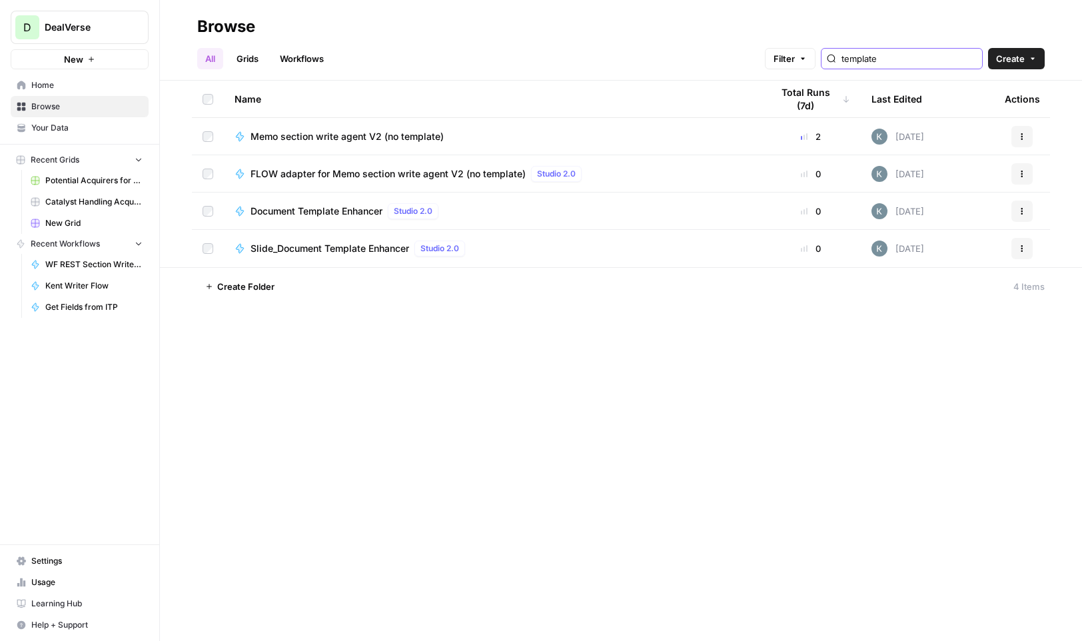
type input "template"
click at [317, 213] on span "Document Template Enhancer" at bounding box center [317, 211] width 132 height 13
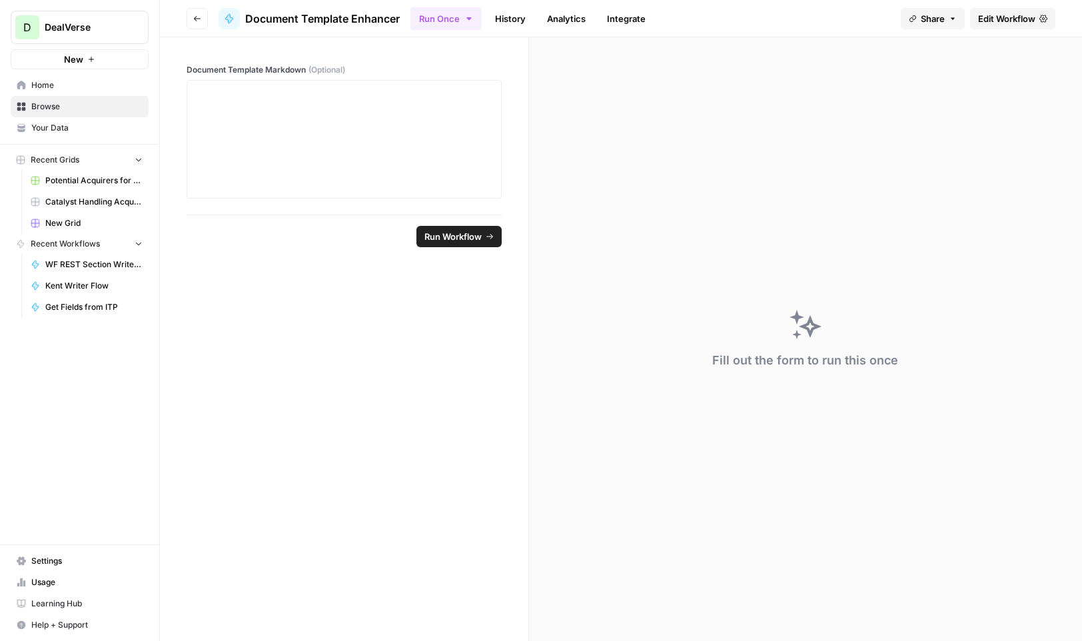
click at [504, 13] on link "History" at bounding box center [510, 18] width 47 height 21
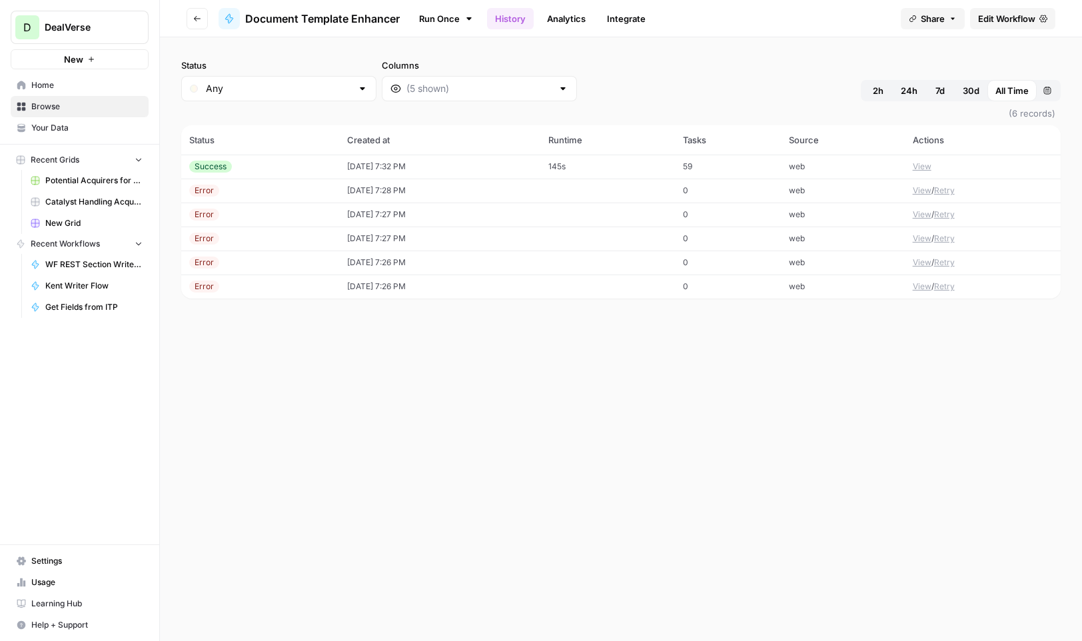
click at [259, 163] on div "Success" at bounding box center [260, 167] width 142 height 12
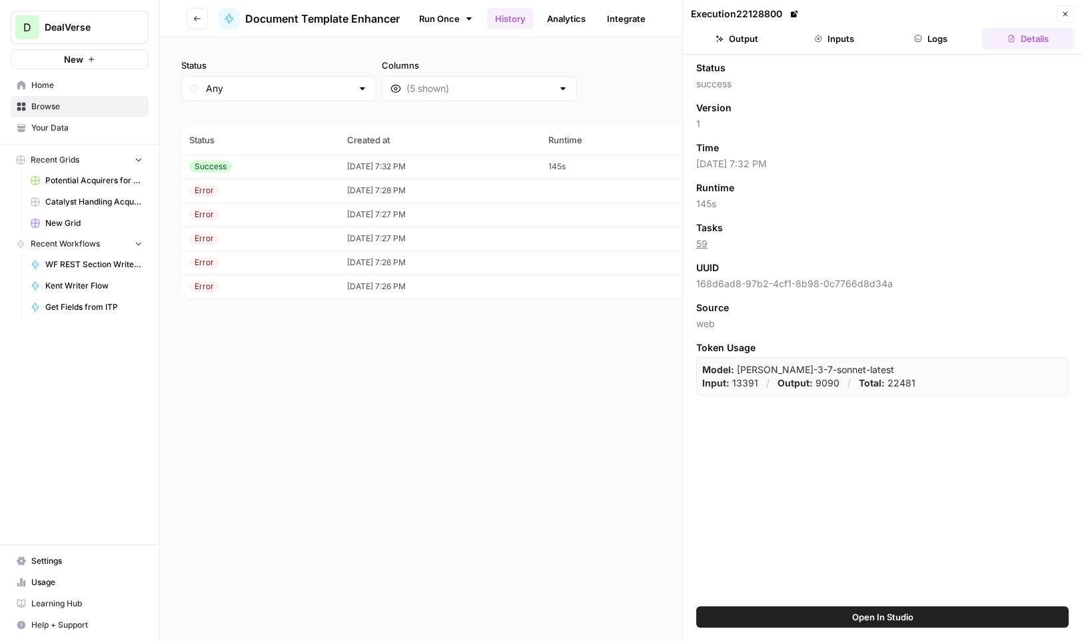
click at [815, 44] on button "Inputs" at bounding box center [834, 38] width 92 height 21
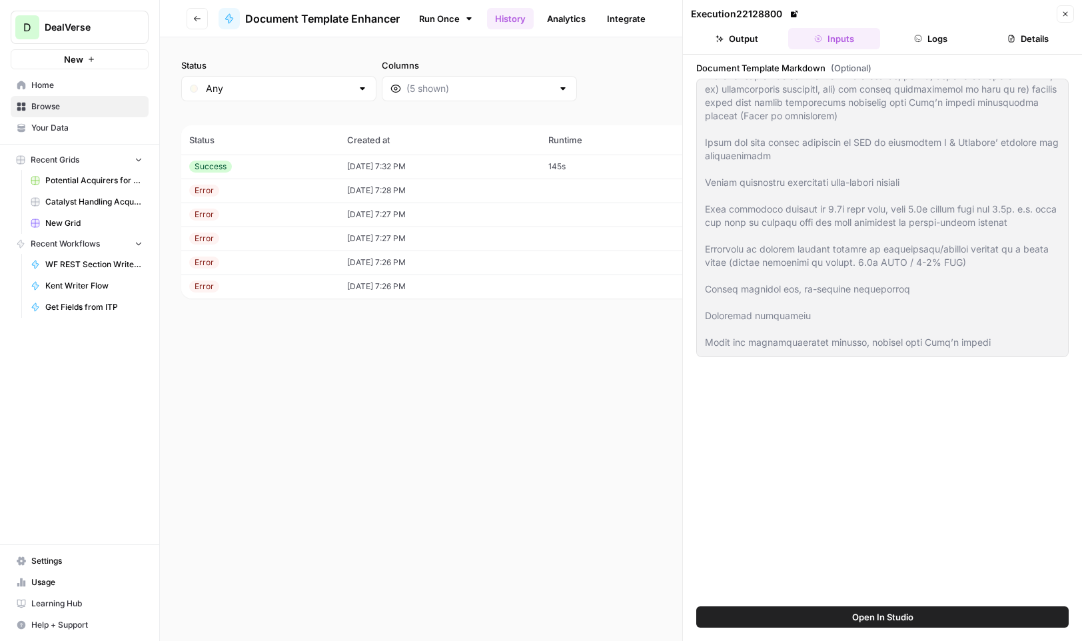
scroll to position [5349, 0]
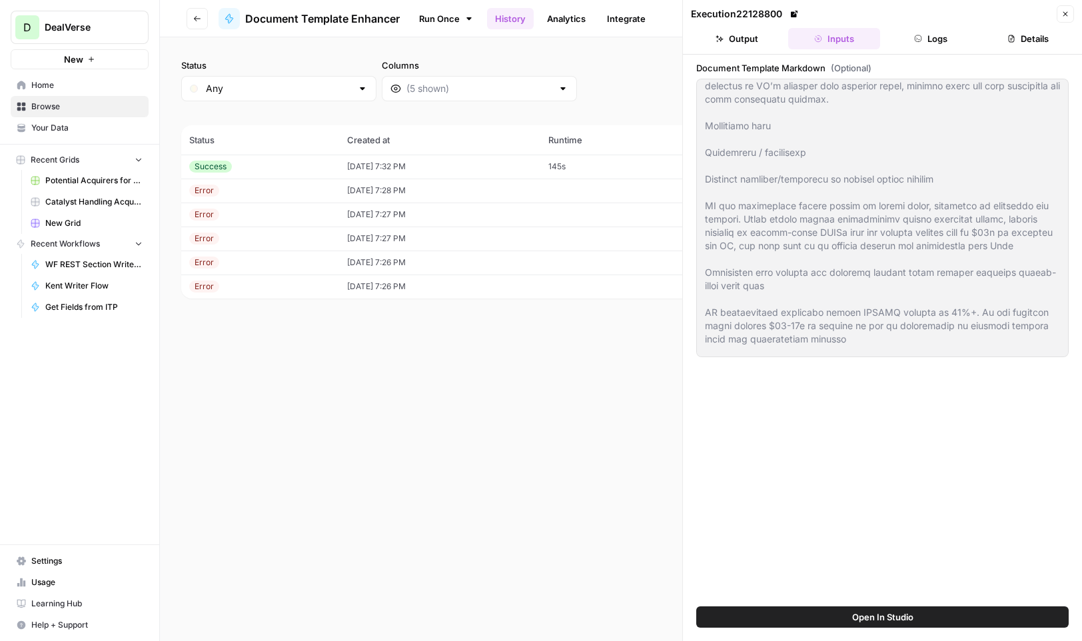
click at [744, 37] on button "Output" at bounding box center [737, 38] width 92 height 21
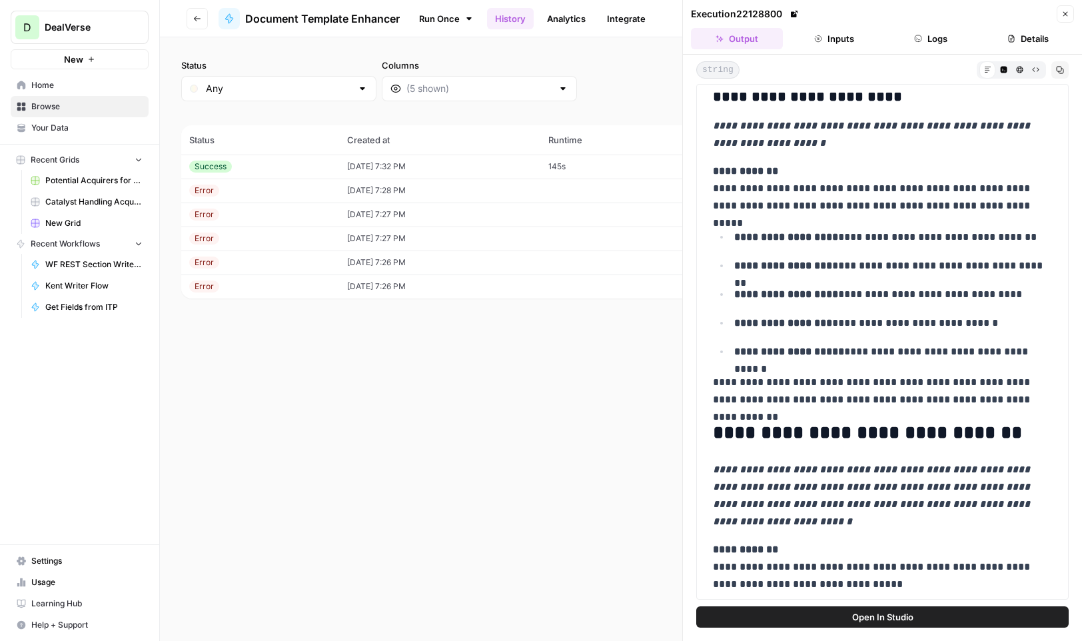
scroll to position [16189, 0]
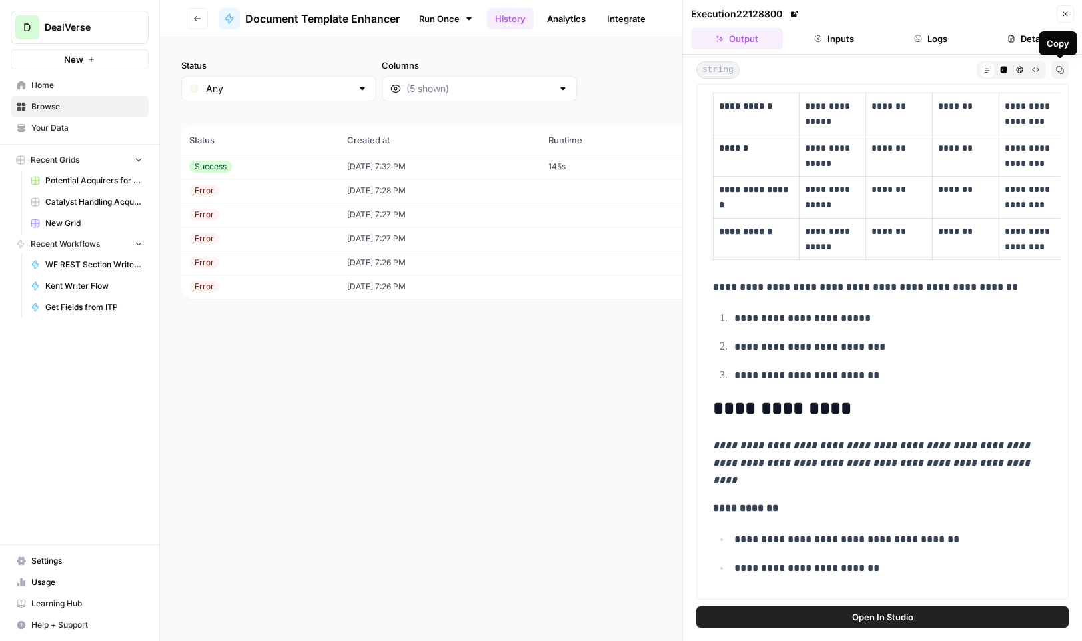
click at [875, 69] on icon "button" at bounding box center [1060, 70] width 8 height 8
